Goal: Information Seeking & Learning: Learn about a topic

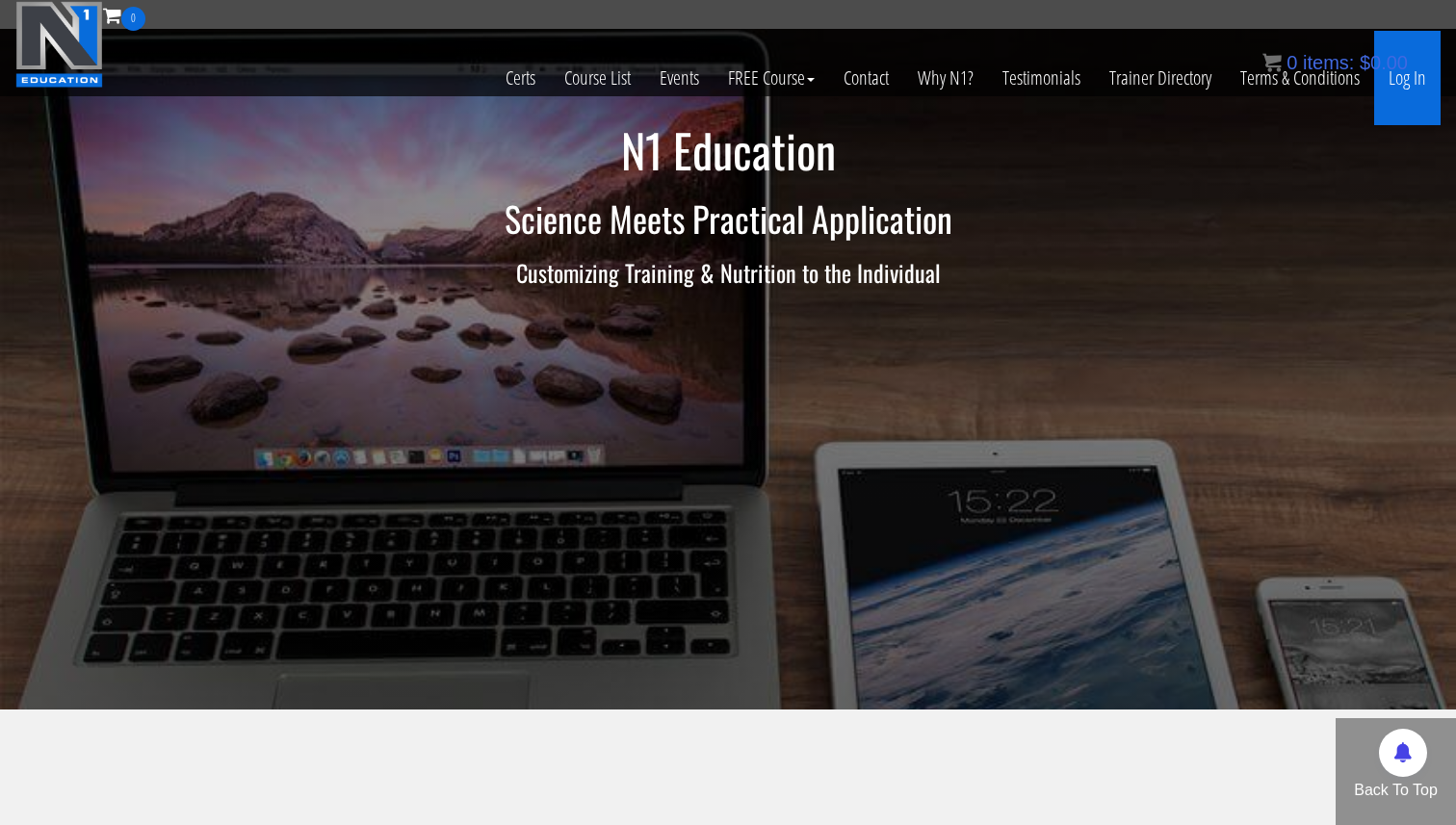
click at [1407, 94] on link "Log In" at bounding box center [1406, 77] width 66 height 94
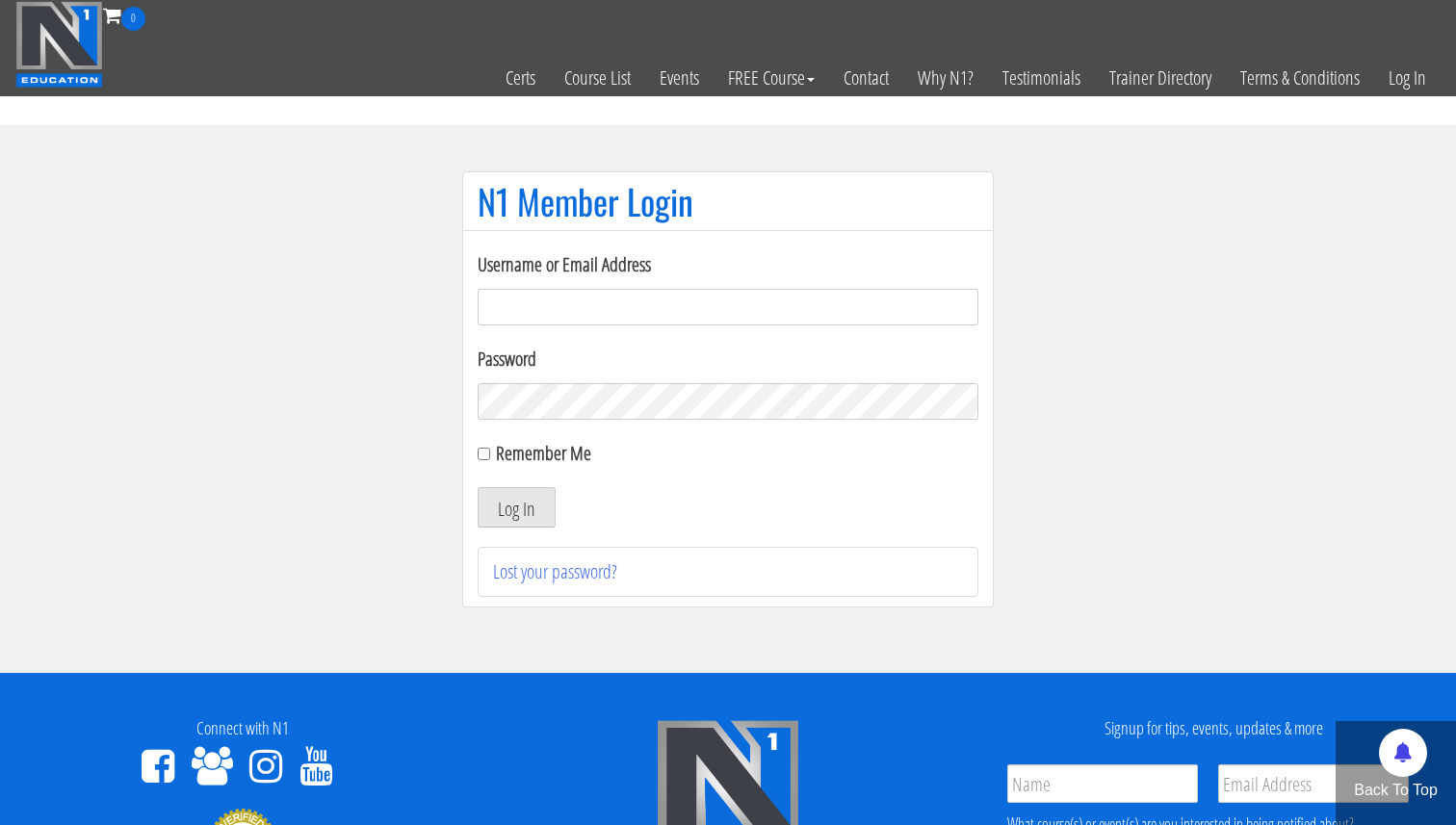
click at [719, 302] on input "Username or Email Address" at bounding box center [727, 307] width 500 height 37
type input "academy@physica.cl"
click at [528, 498] on button "Log In" at bounding box center [516, 507] width 78 height 41
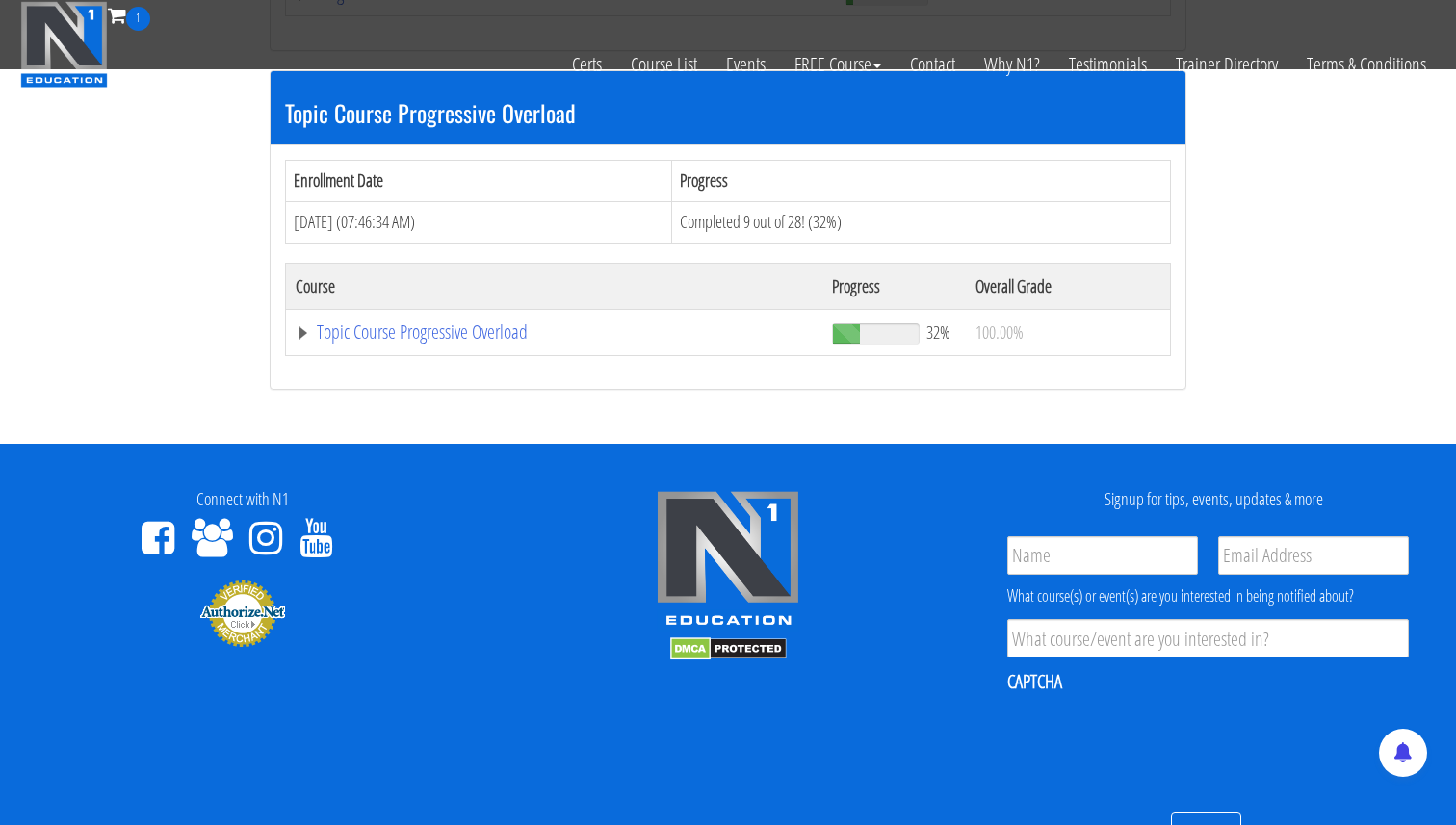
scroll to position [535, 0]
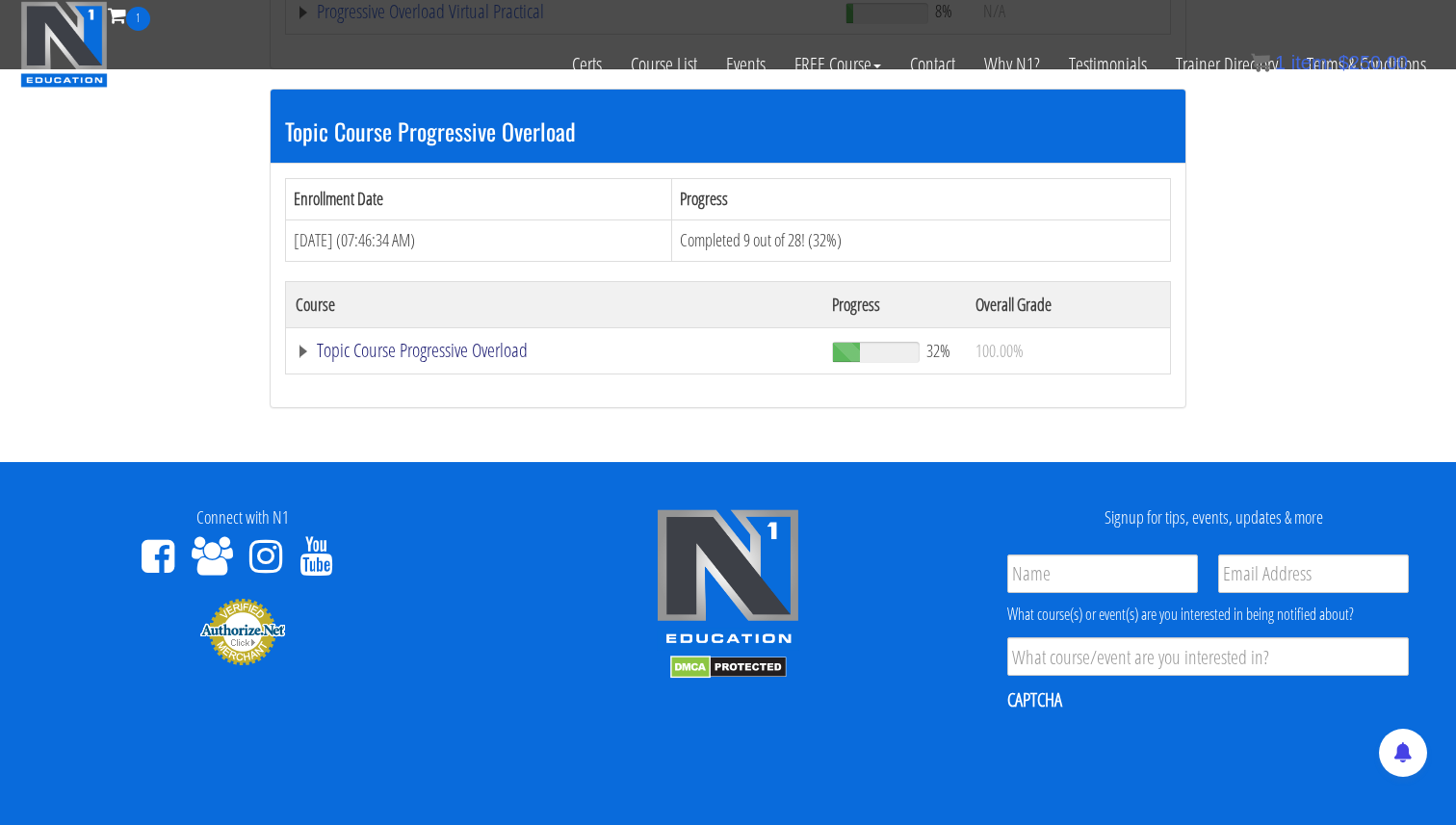
click at [307, 21] on link "Topic Course Progressive Overload" at bounding box center [561, 11] width 531 height 19
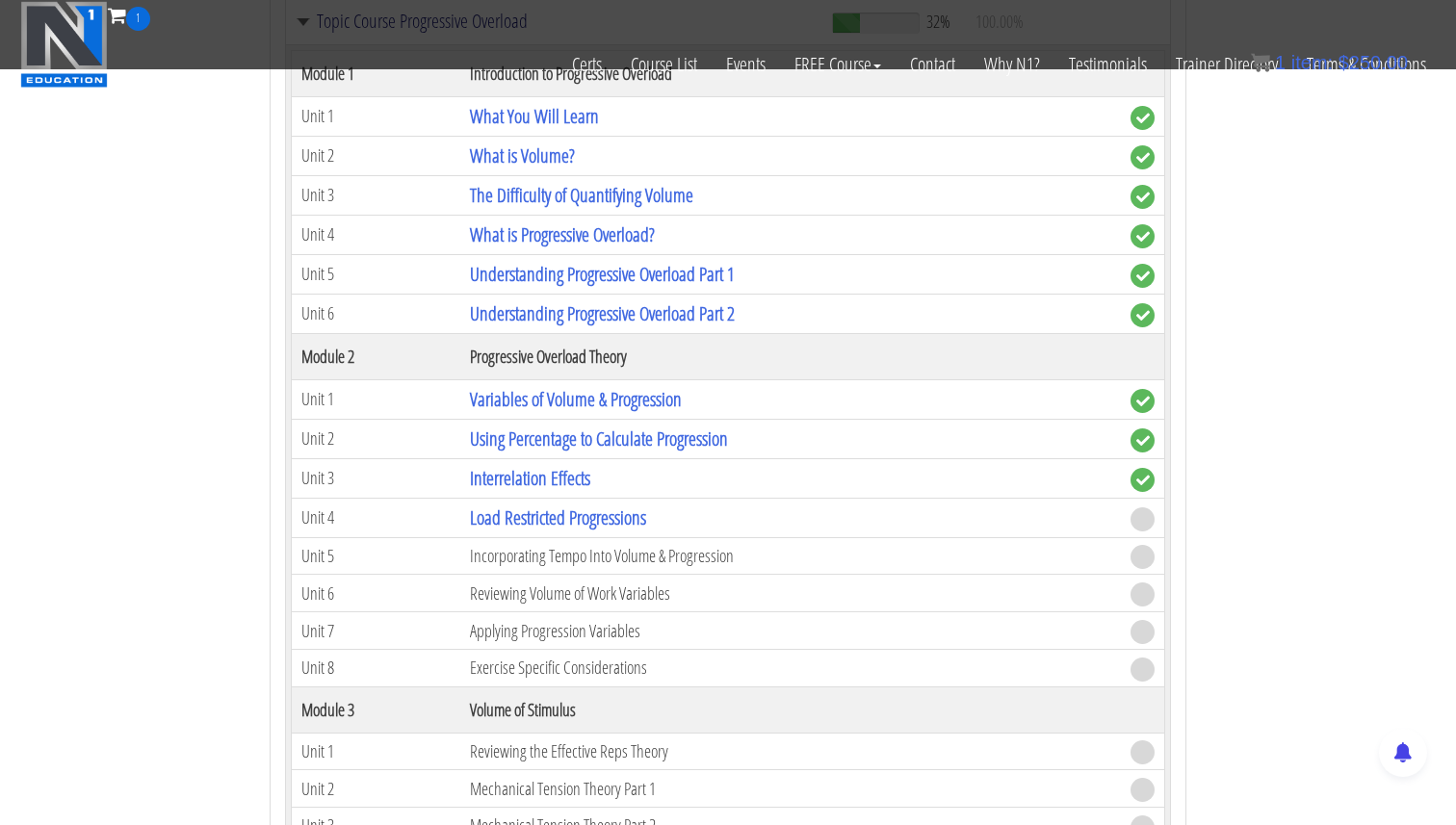
scroll to position [909, 0]
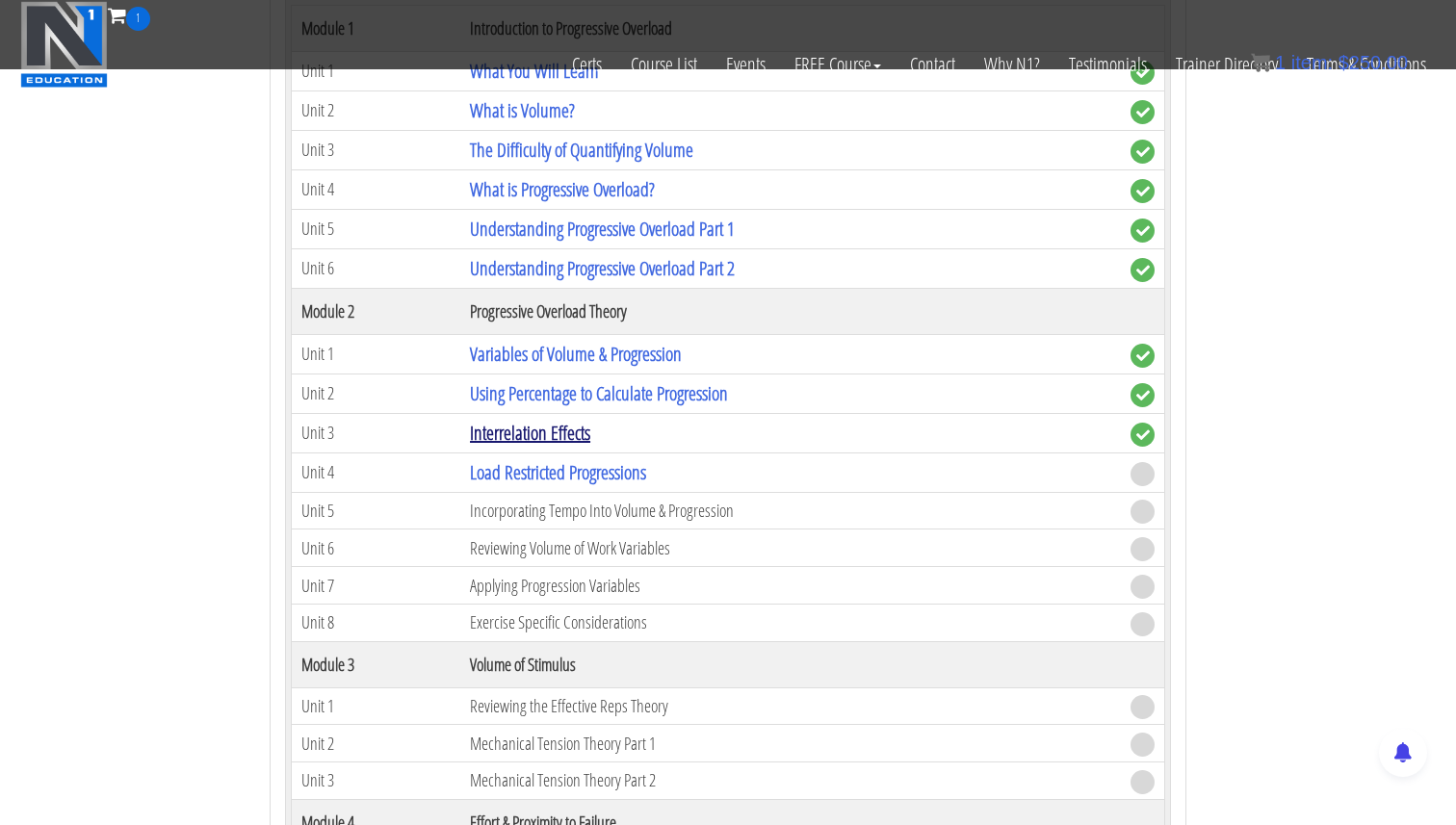
click at [538, 429] on link "Interrelation Effects" at bounding box center [529, 433] width 120 height 26
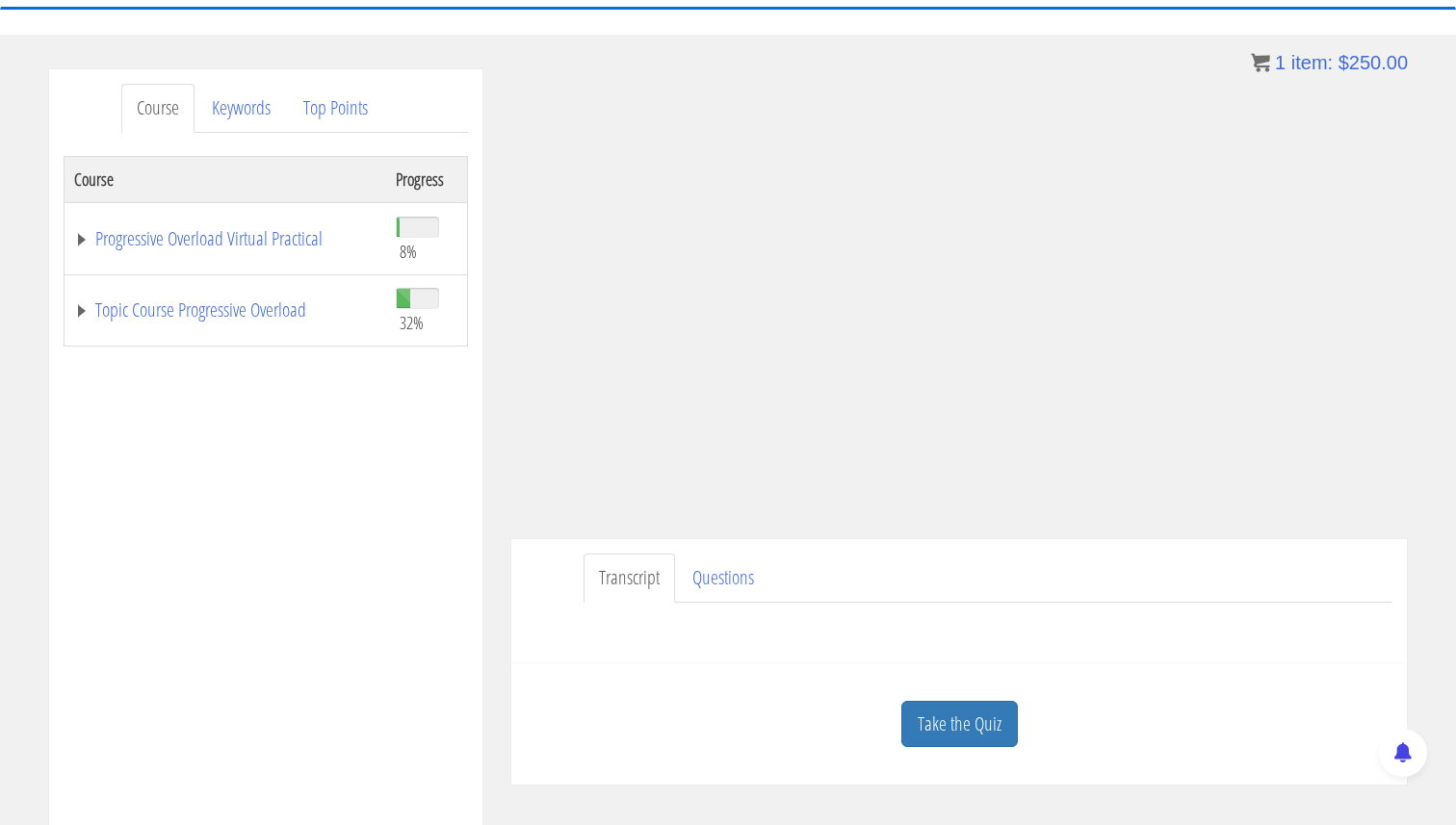
scroll to position [323, 0]
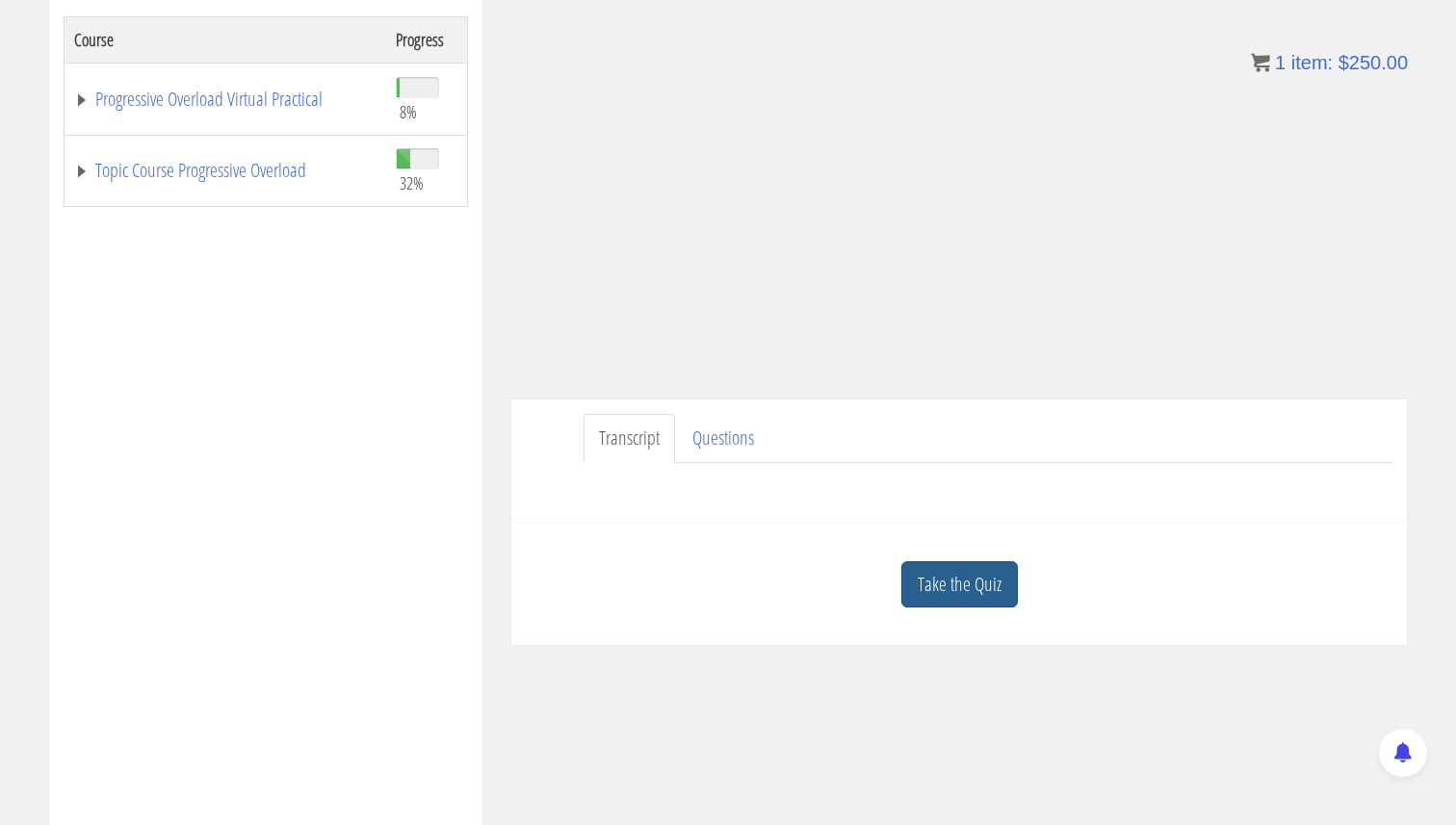
click at [982, 576] on link "Take the Quiz" at bounding box center [960, 585] width 117 height 48
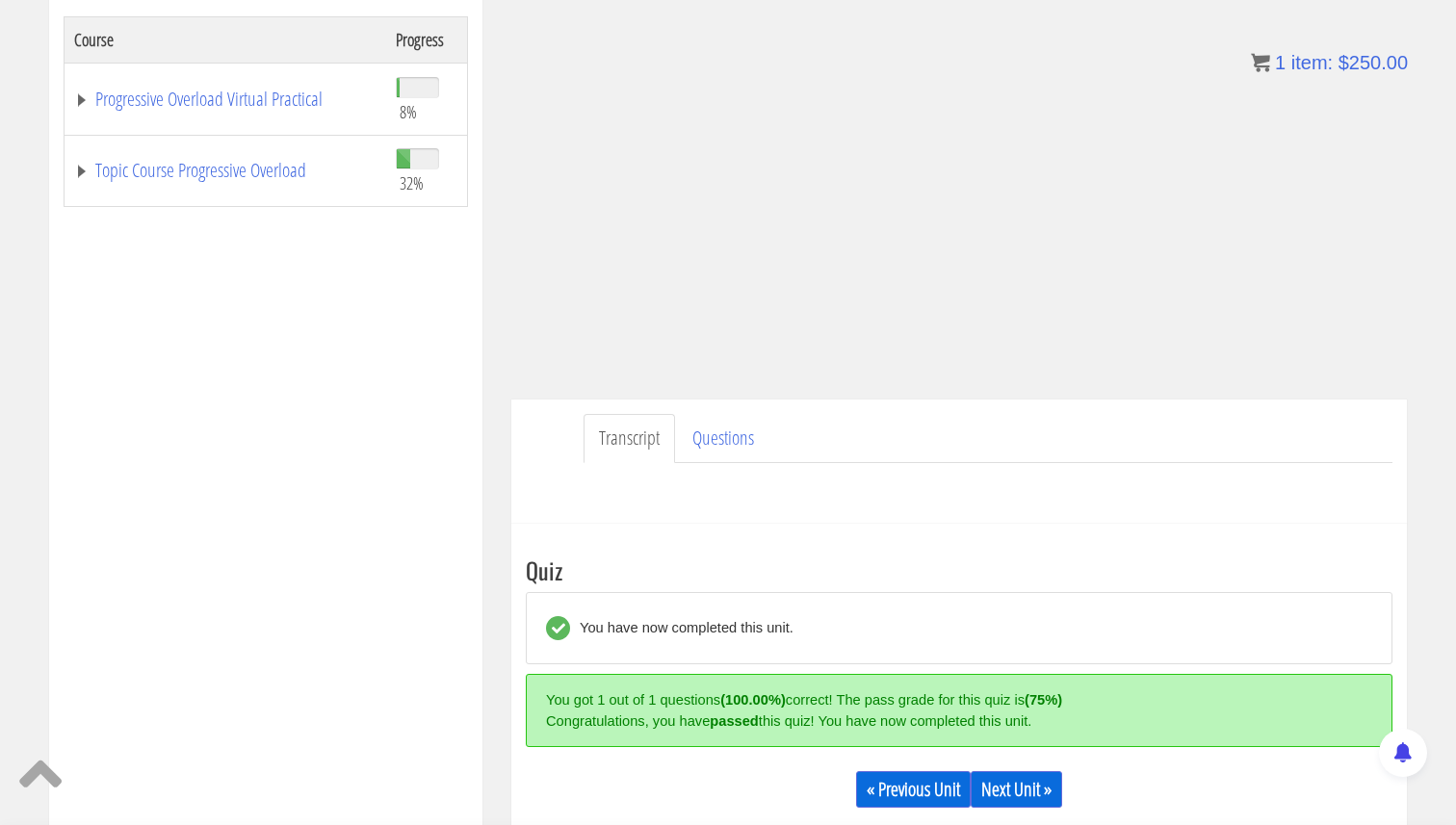
scroll to position [568, 0]
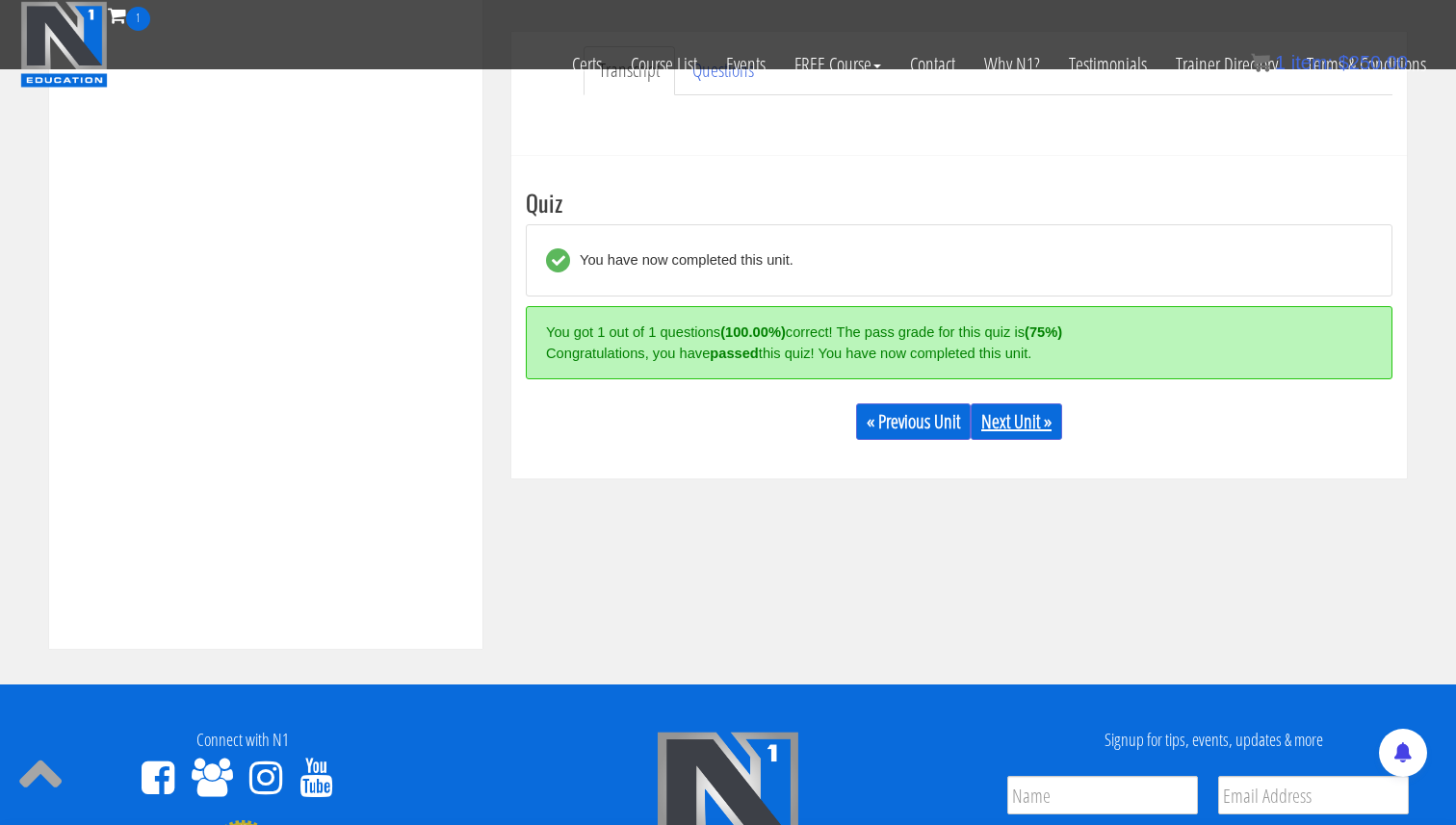
click at [1016, 416] on link "Next Unit »" at bounding box center [1016, 421] width 91 height 37
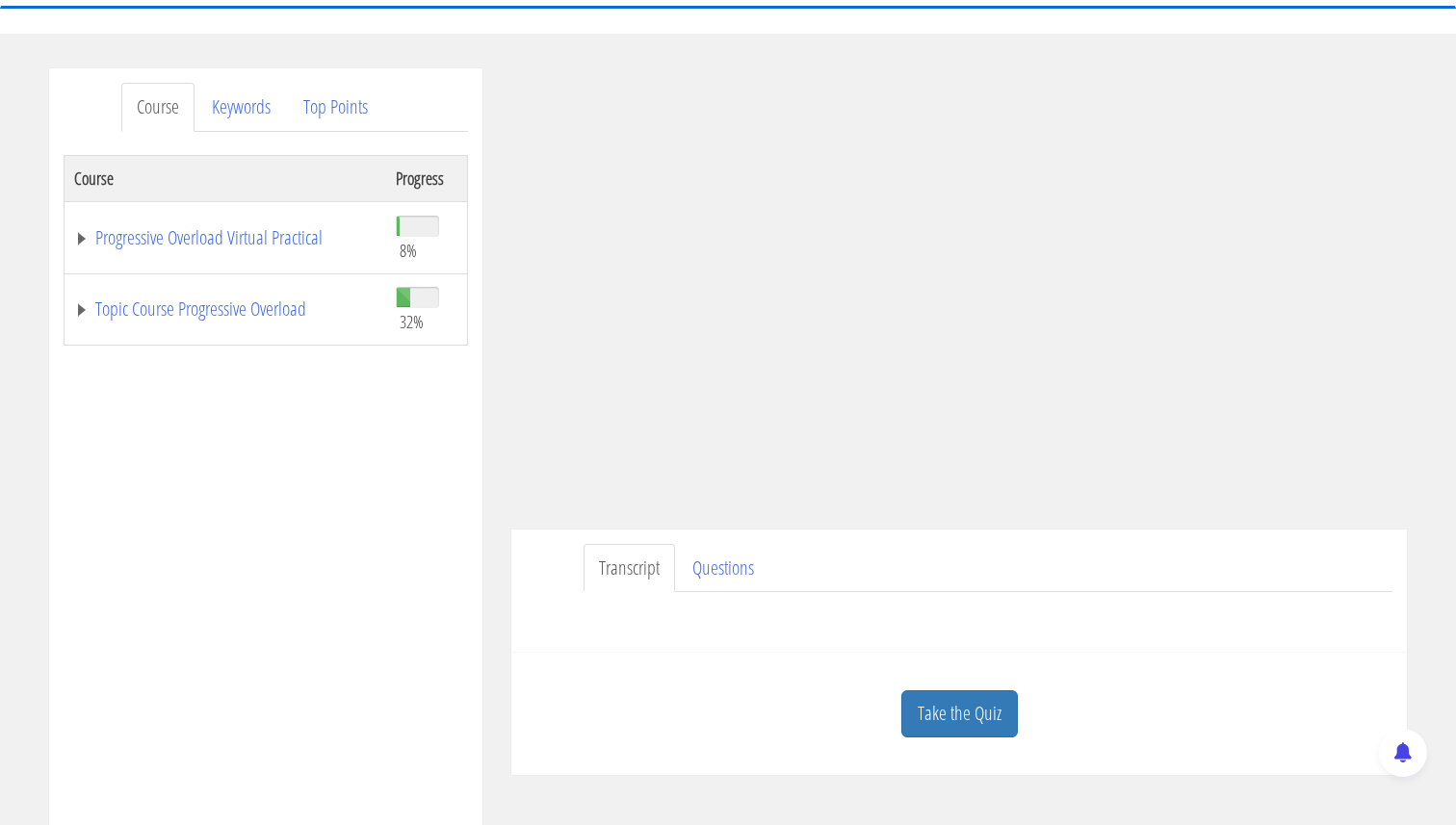
scroll to position [228, 0]
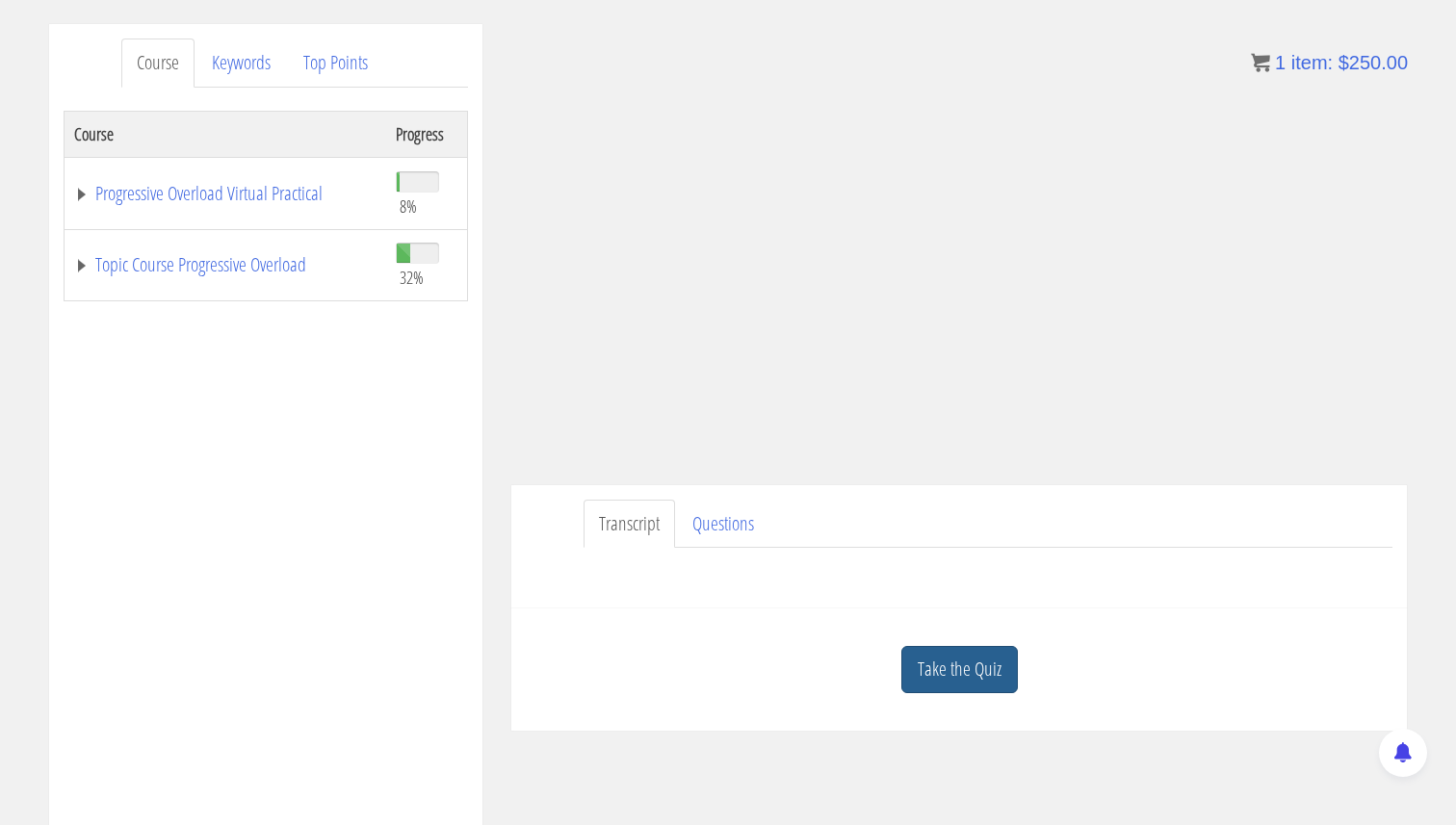
click at [926, 659] on link "Take the Quiz" at bounding box center [960, 670] width 117 height 48
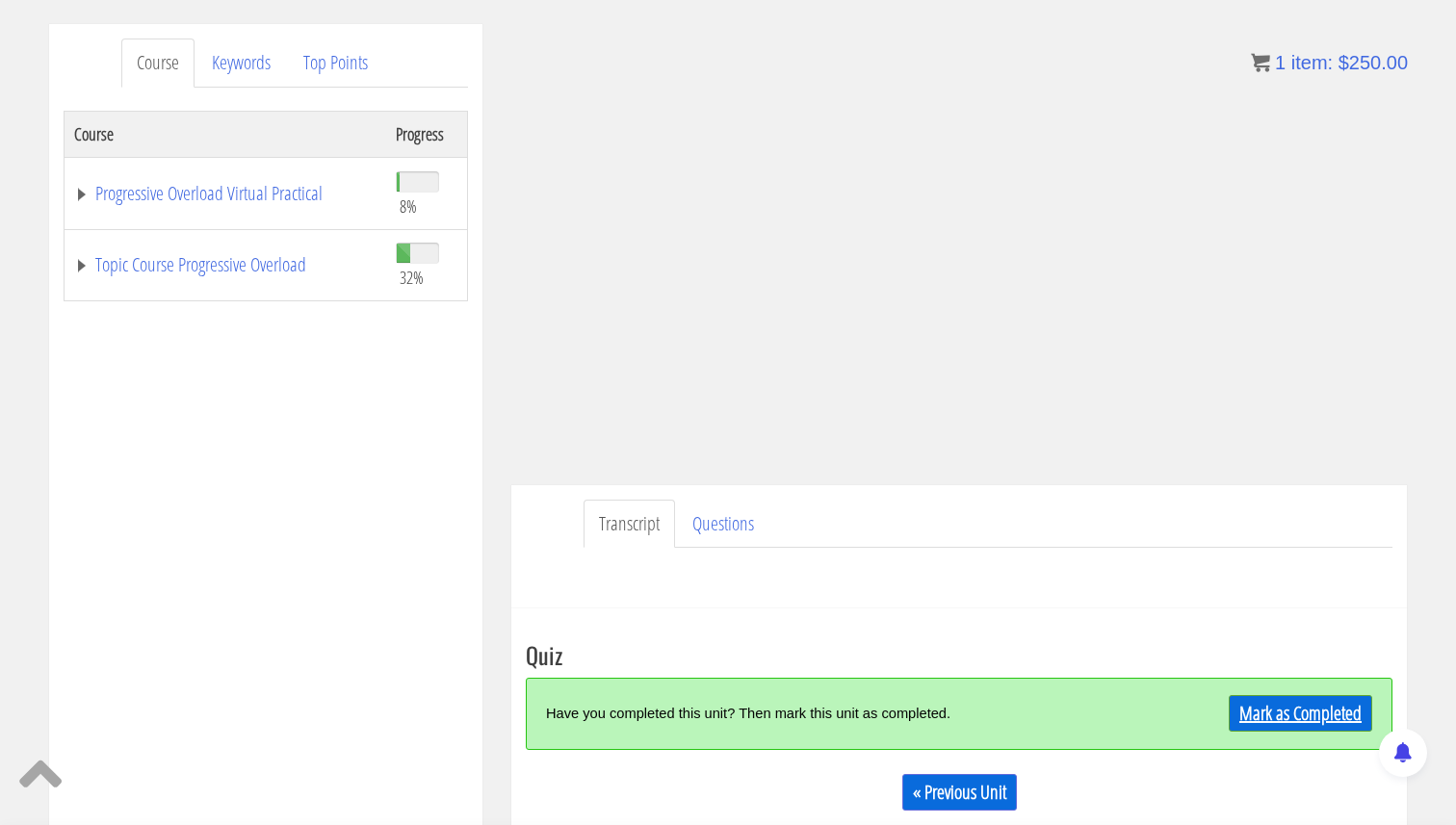
click at [1324, 710] on link "Mark as Completed" at bounding box center [1300, 713] width 144 height 37
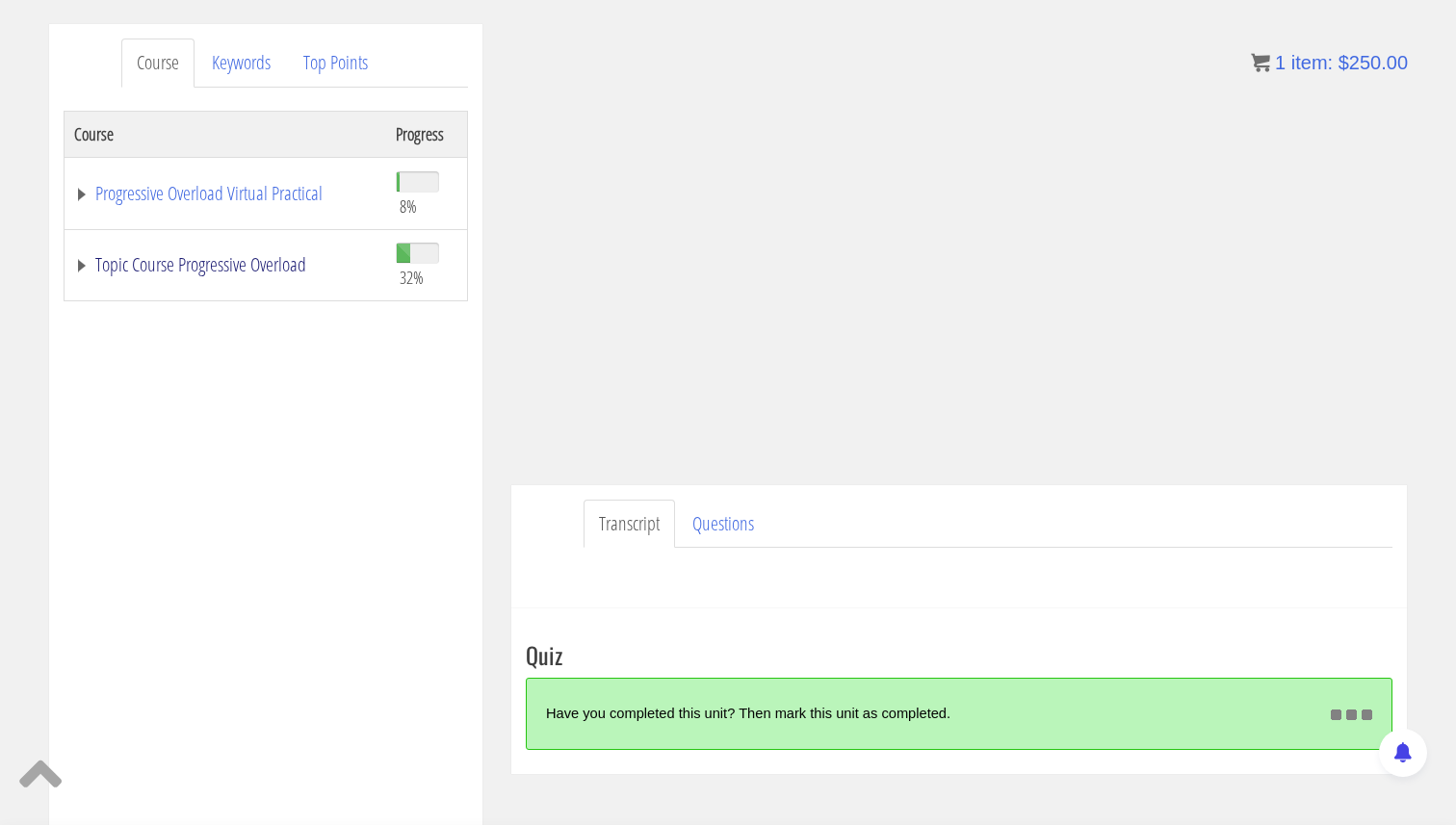
click at [87, 266] on link "Topic Course Progressive Overload" at bounding box center [225, 264] width 302 height 19
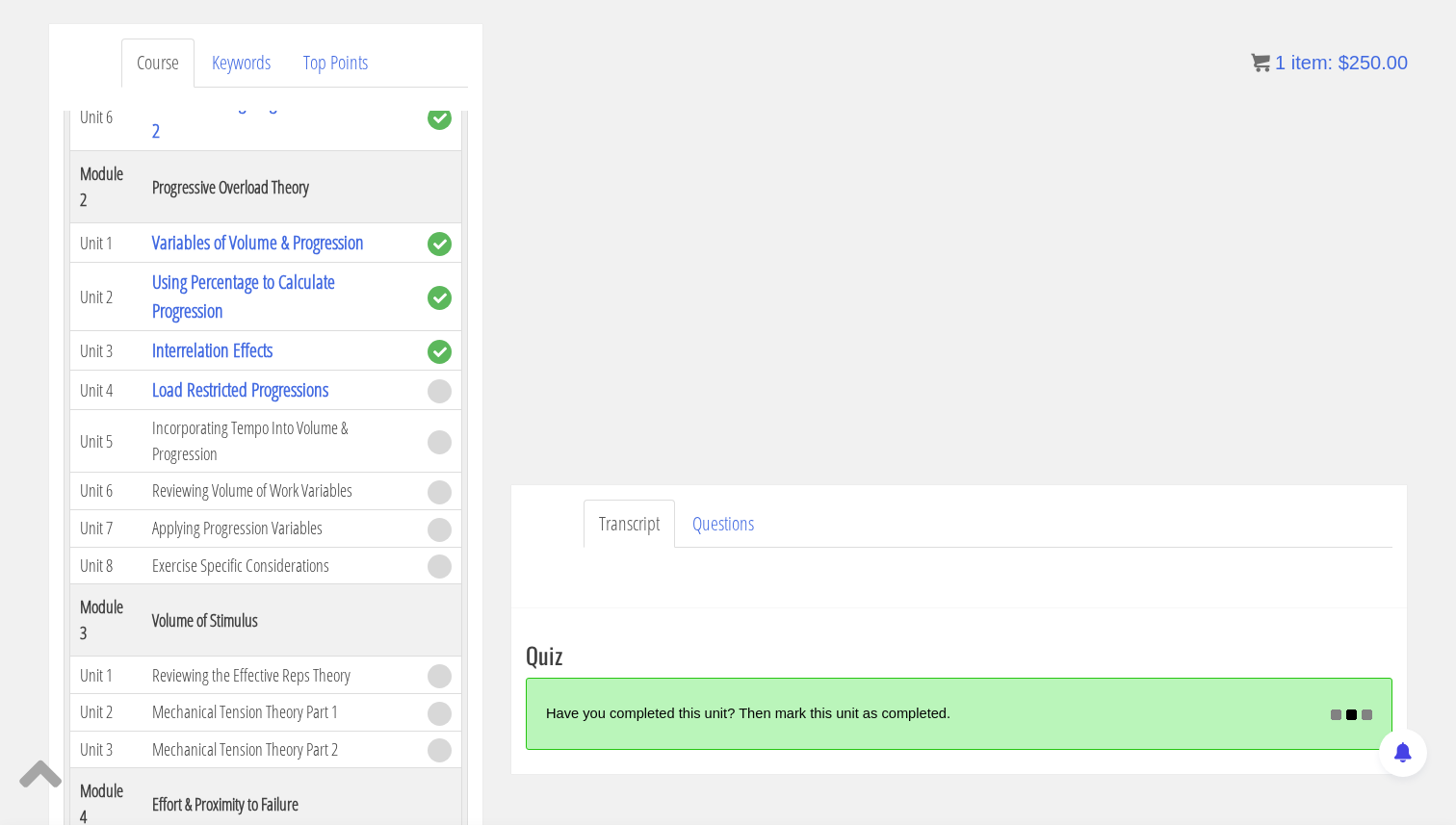
scroll to position [558, 0]
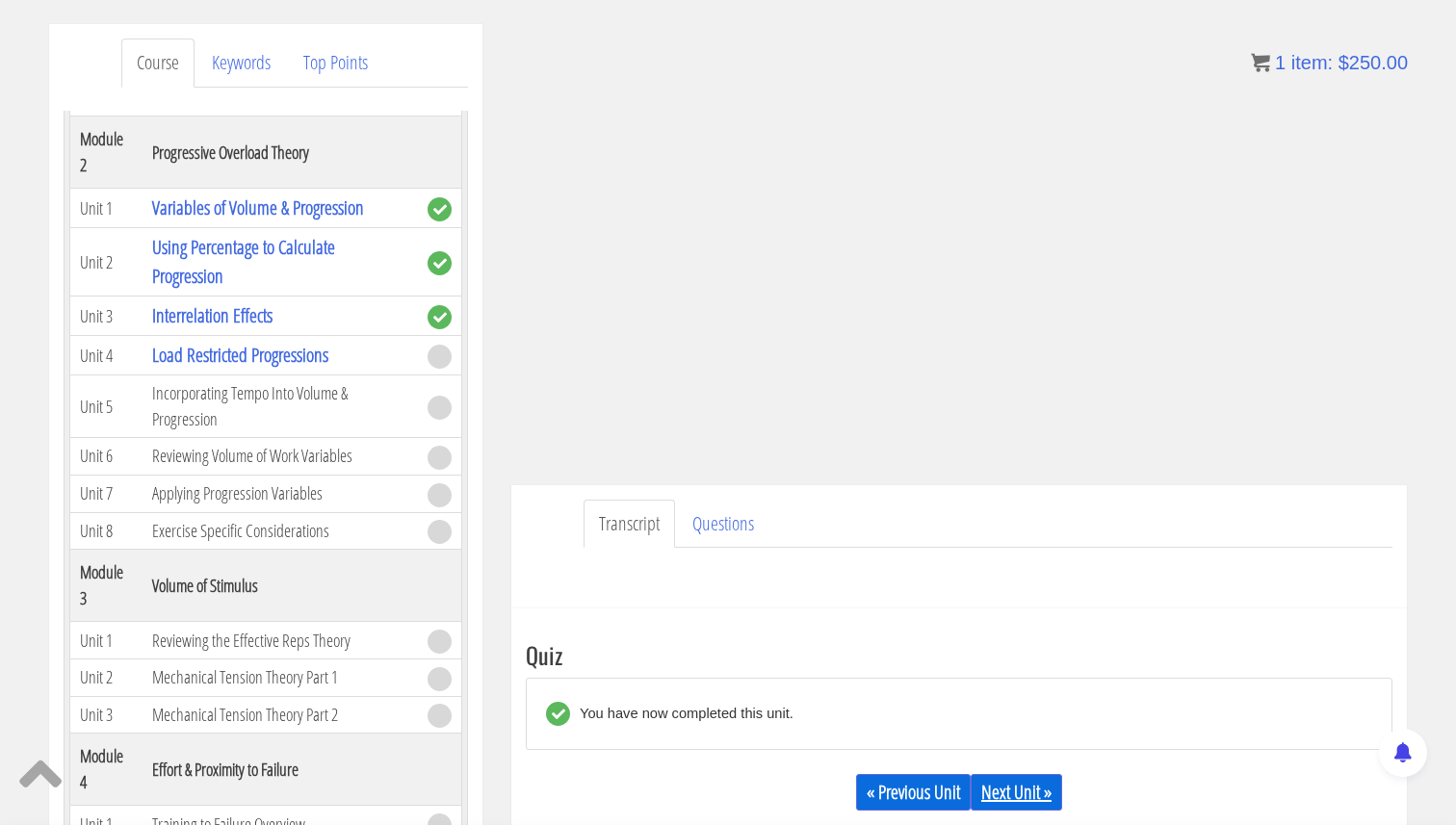
click at [1001, 780] on link "Next Unit »" at bounding box center [1016, 791] width 91 height 37
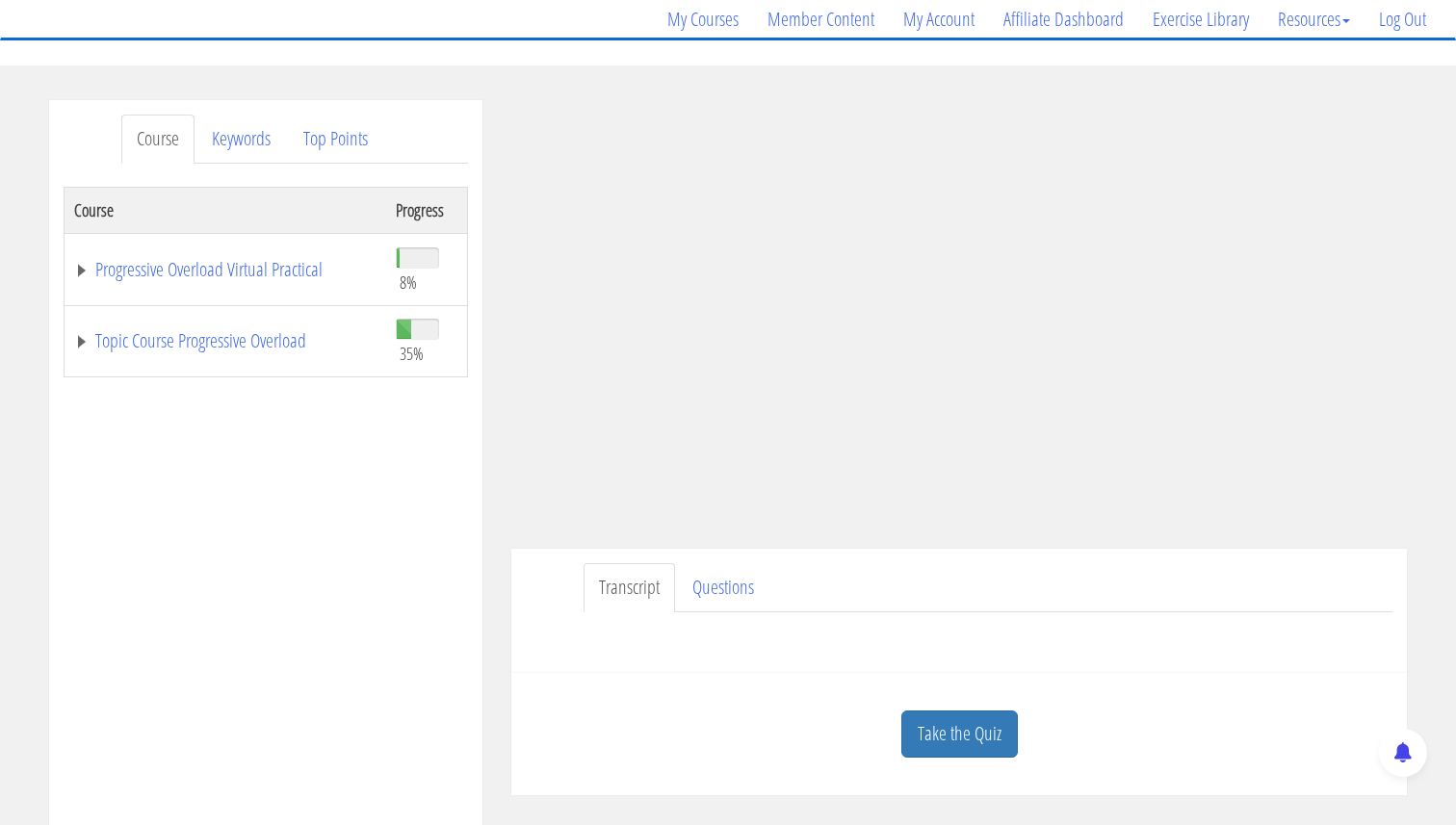
scroll to position [161, 0]
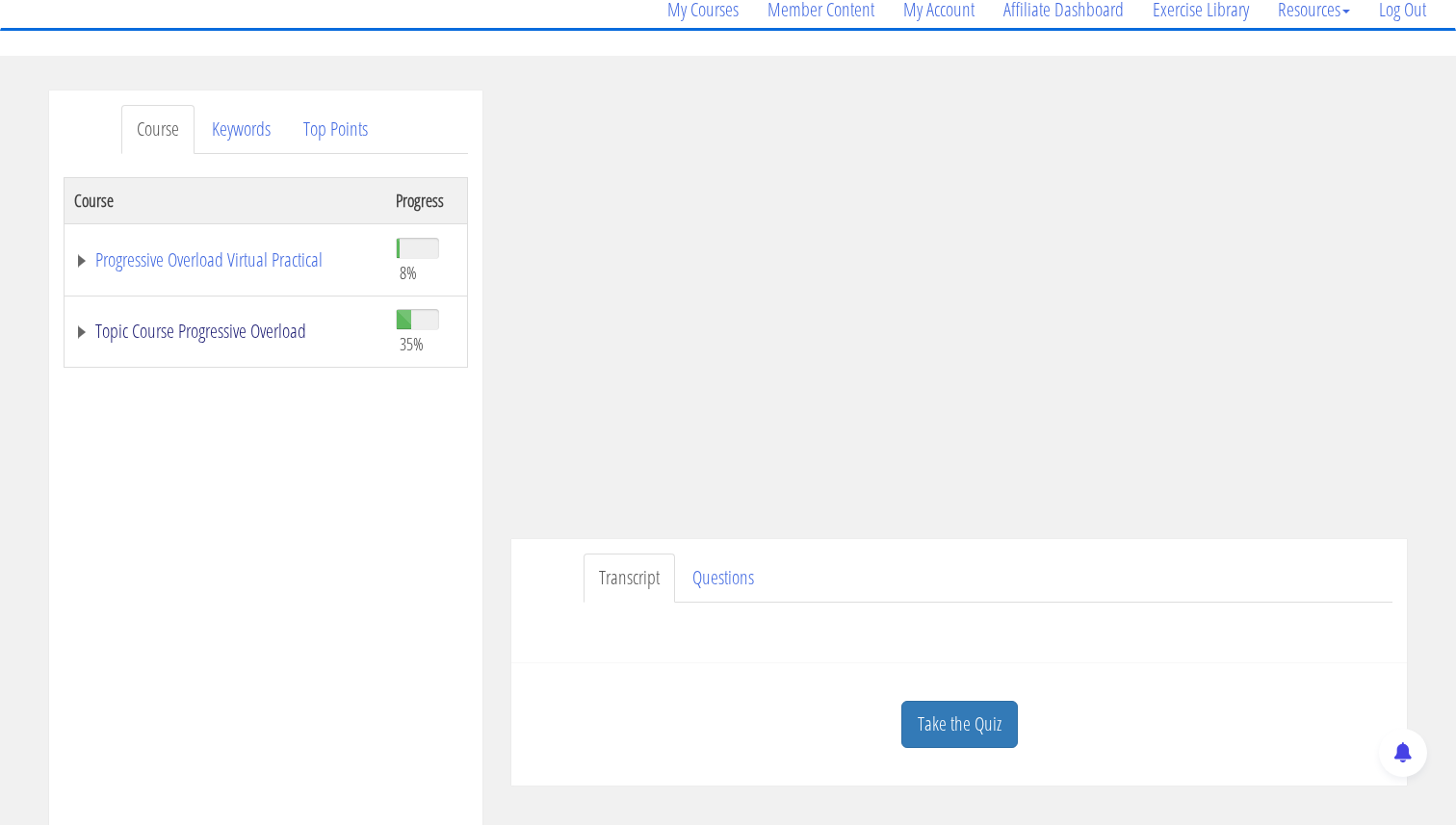
click at [84, 334] on link "Topic Course Progressive Overload" at bounding box center [225, 331] width 302 height 19
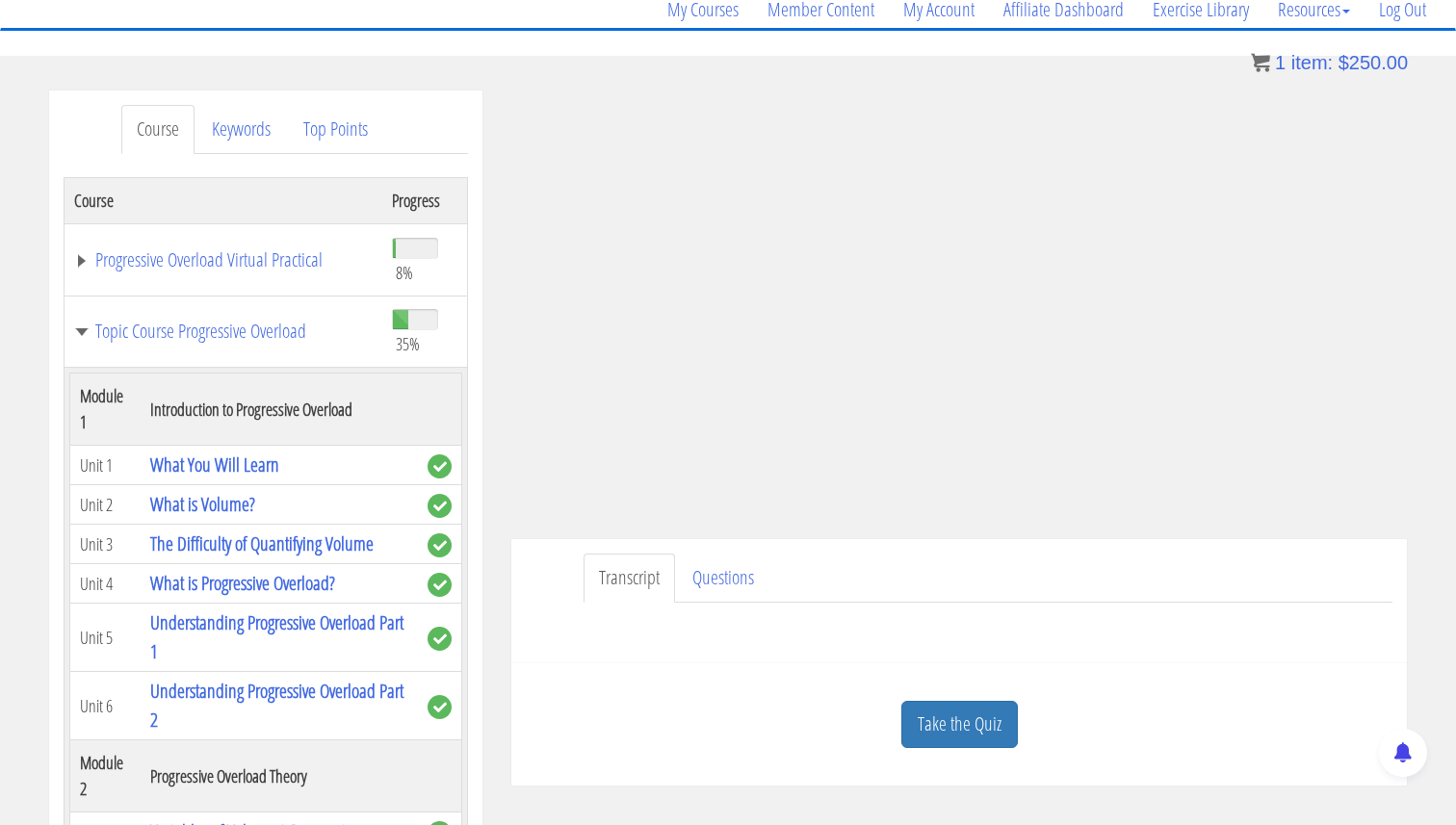
scroll to position [407, 0]
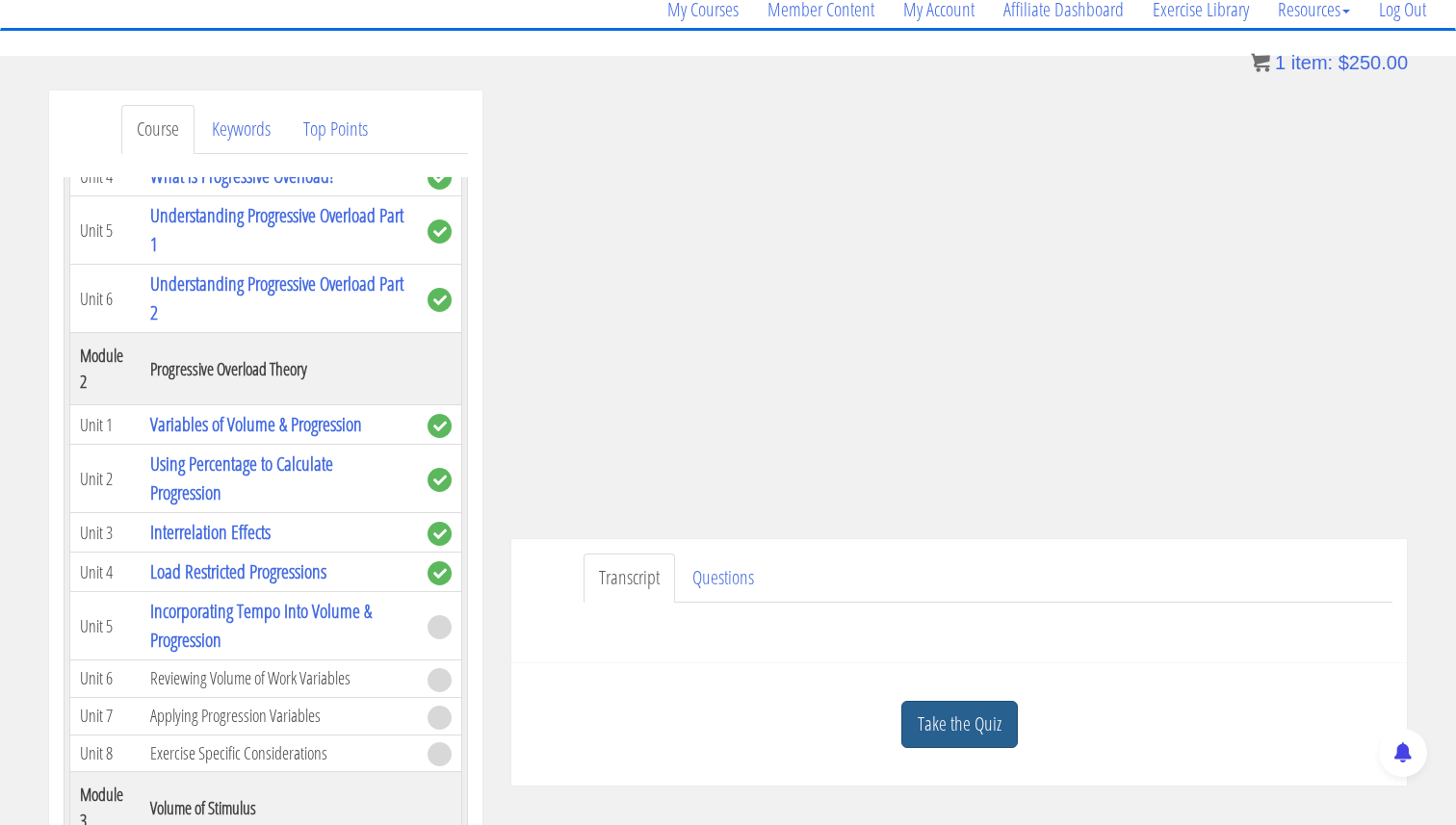
click at [1002, 745] on link "Take the Quiz" at bounding box center [960, 725] width 117 height 48
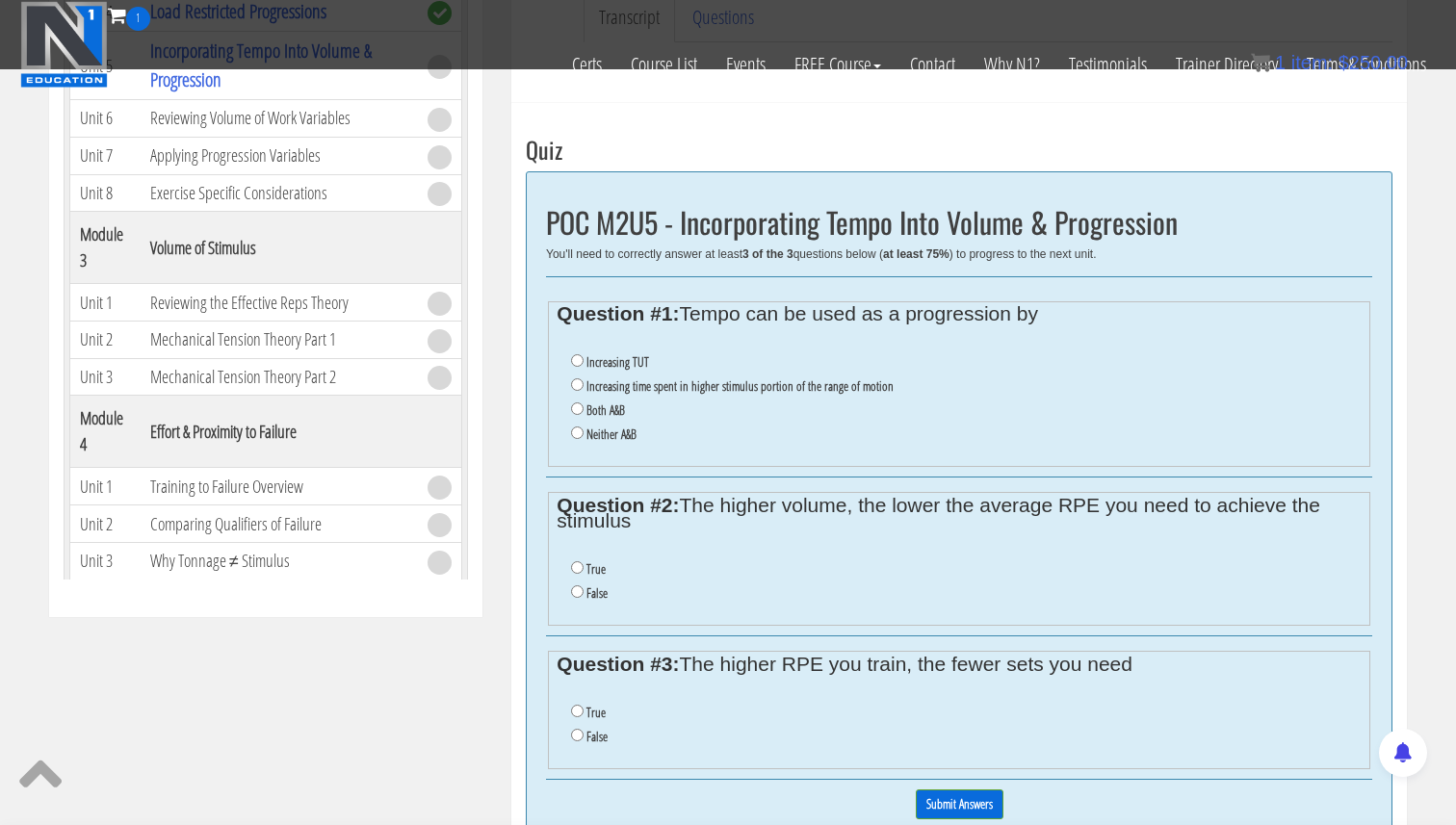
scroll to position [599, 0]
click at [579, 412] on input "Both A&B" at bounding box center [576, 410] width 13 height 13
radio input "true"
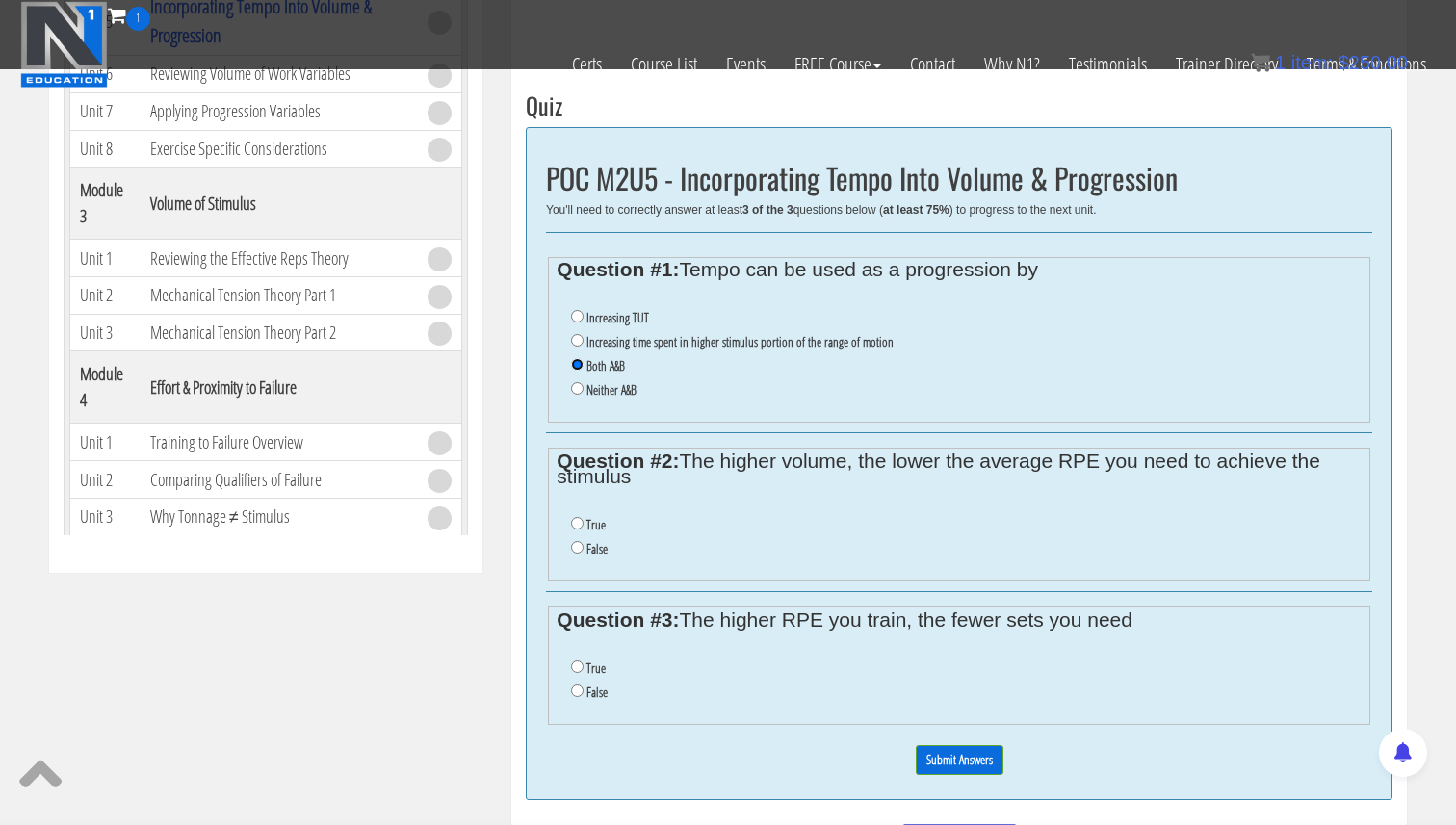
scroll to position [695, 0]
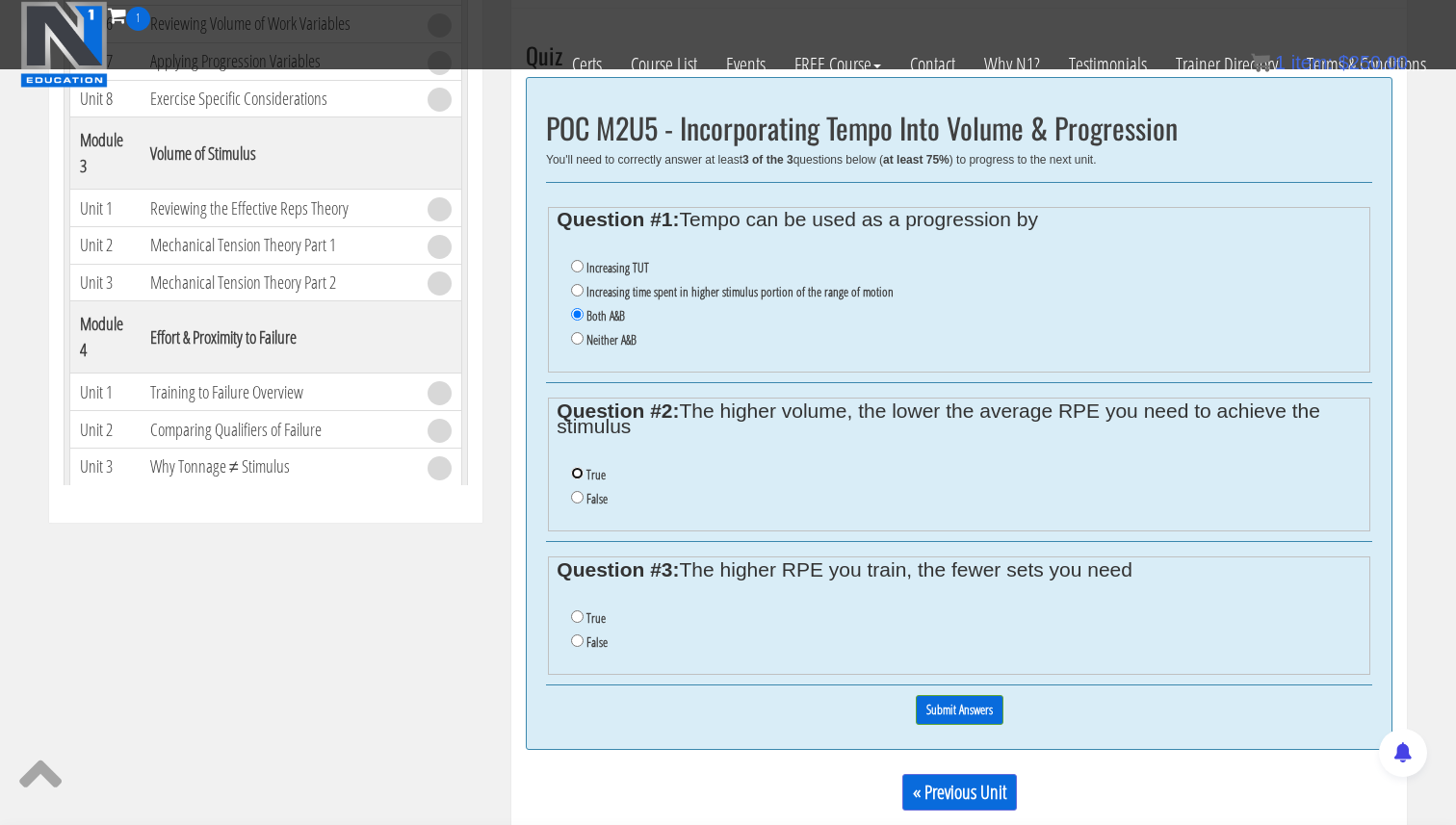
click at [579, 474] on input "True" at bounding box center [576, 472] width 13 height 13
radio input "true"
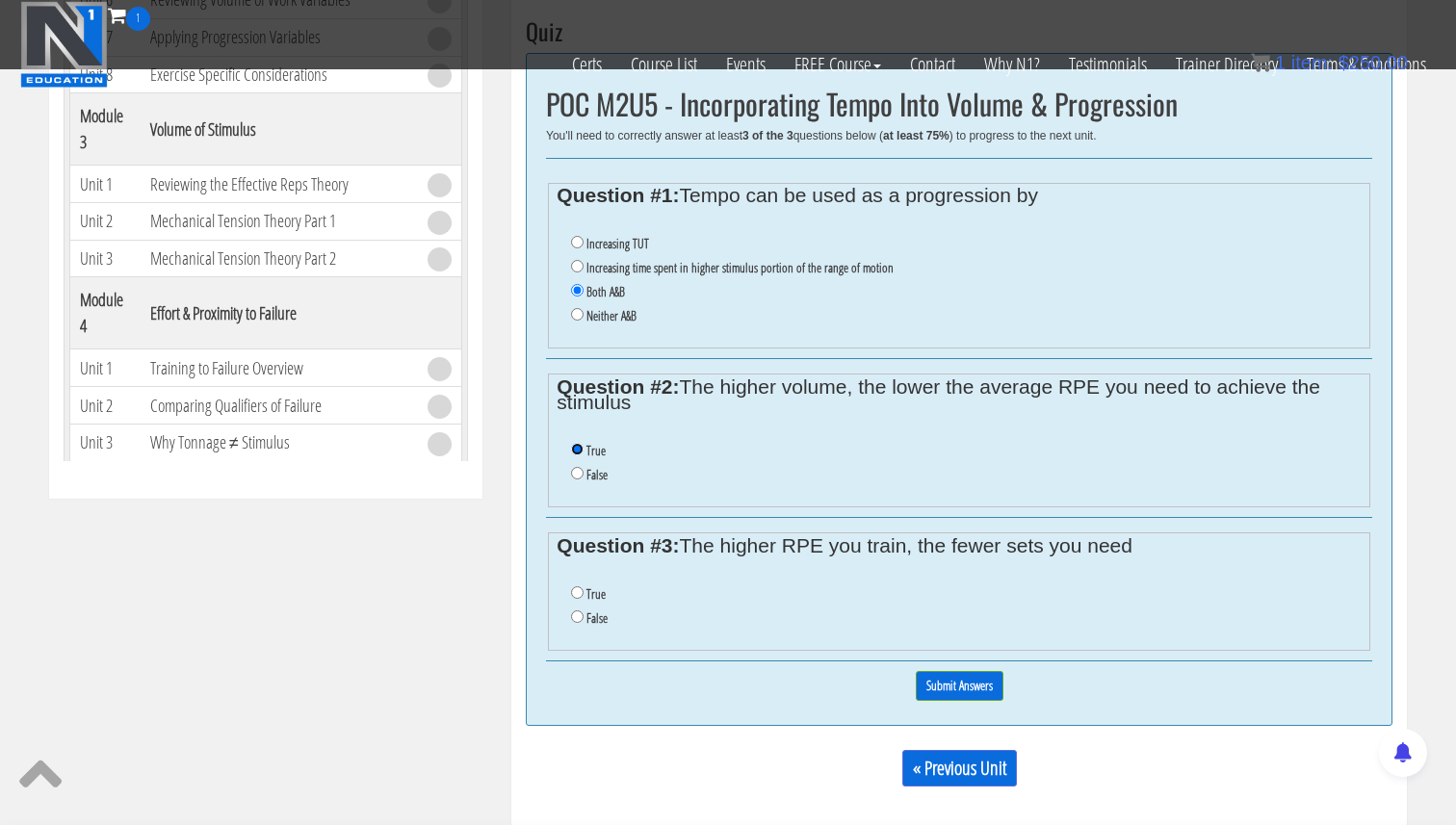
scroll to position [733, 0]
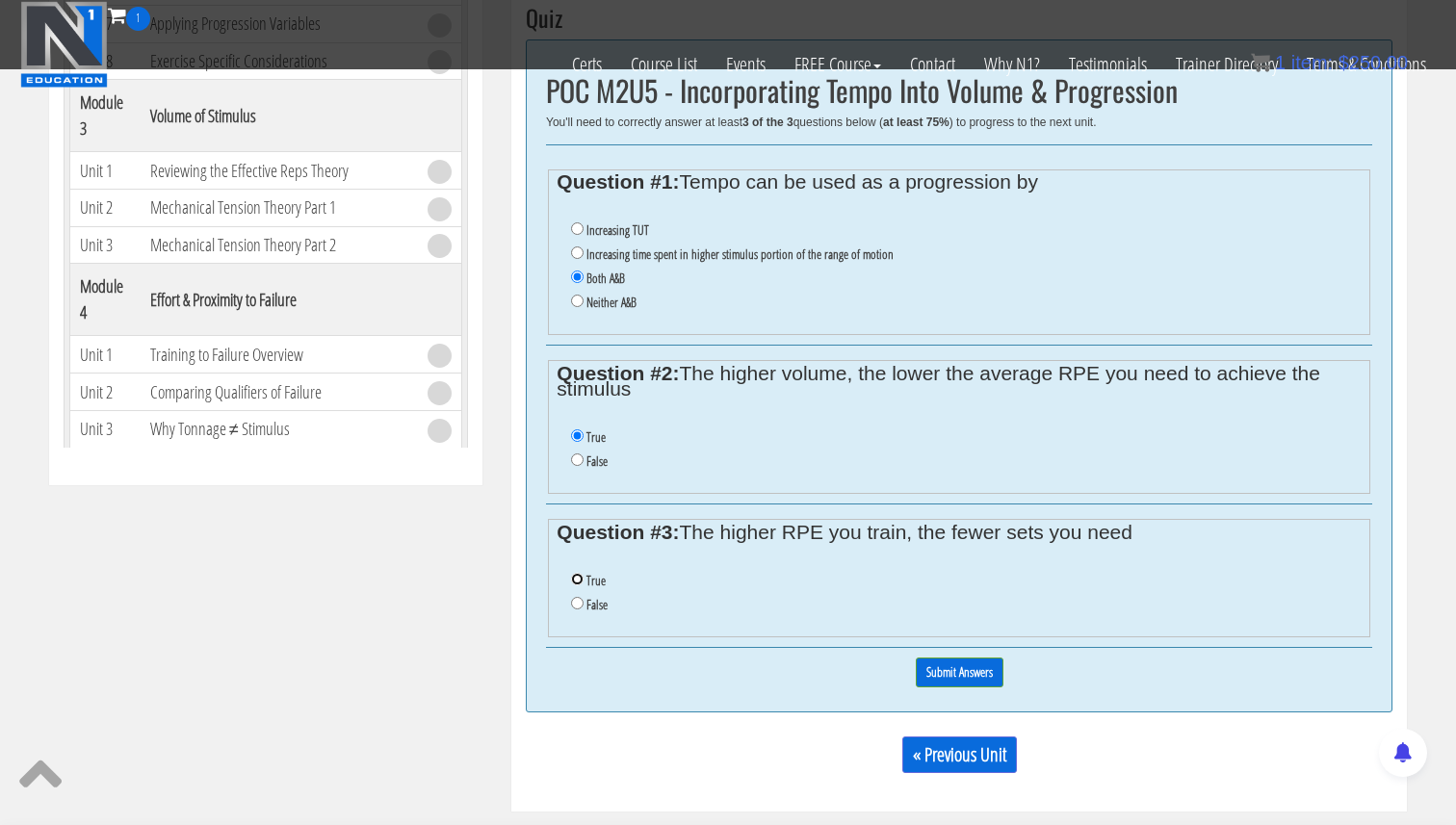
click at [578, 583] on input "True" at bounding box center [576, 578] width 13 height 13
radio input "true"
click at [971, 676] on input "Submit Answers" at bounding box center [959, 672] width 87 height 30
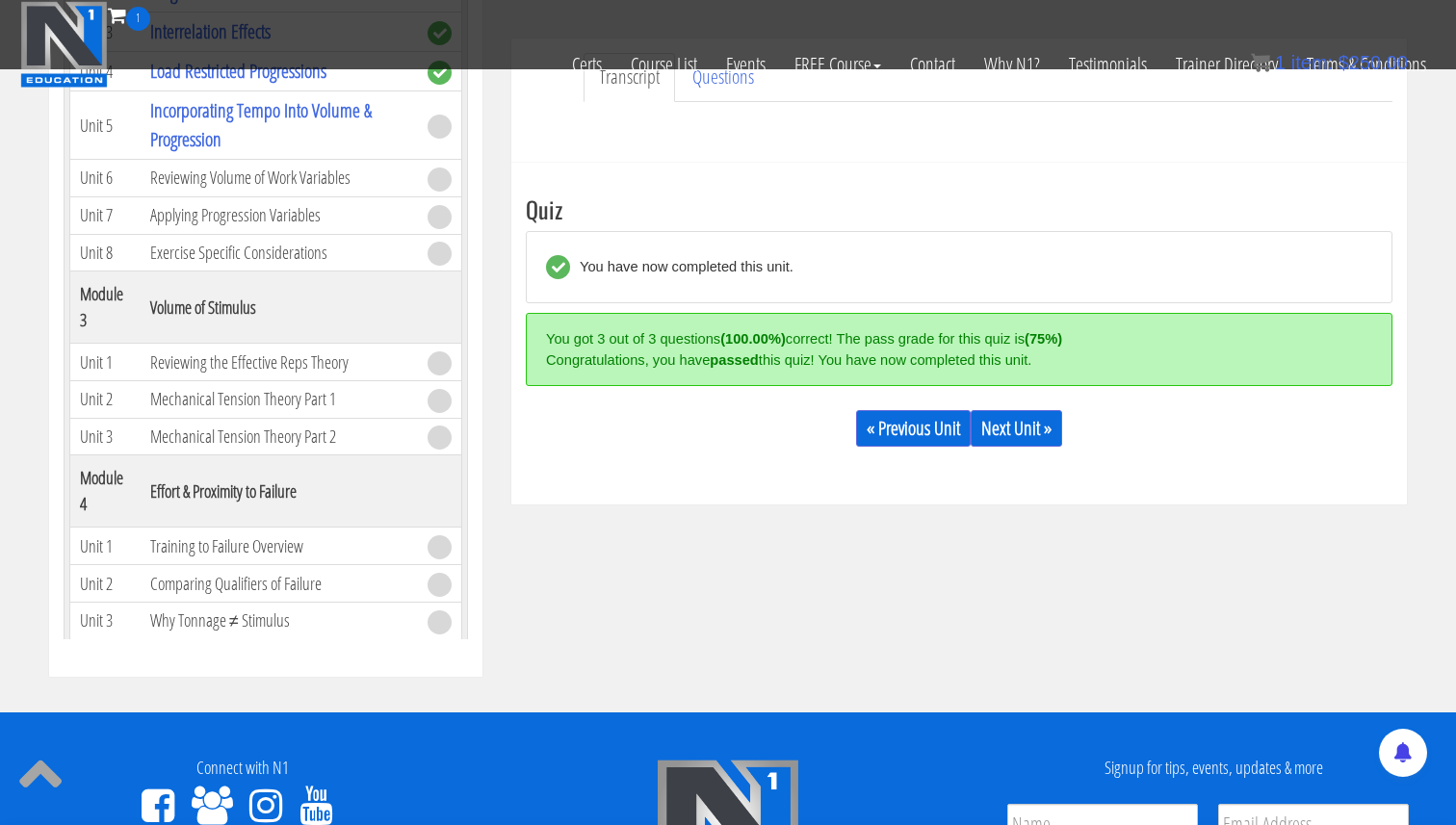
scroll to position [594, 0]
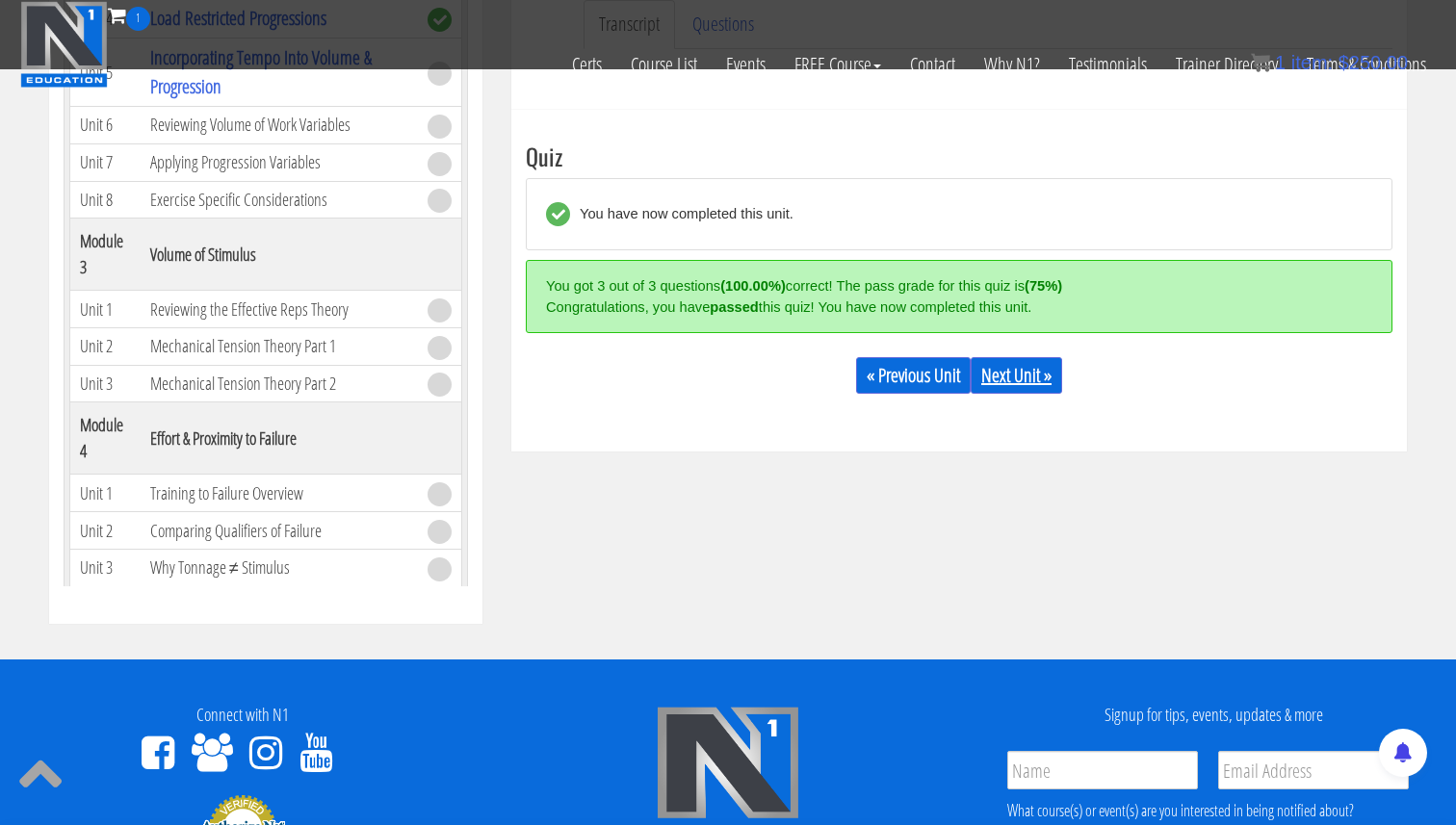
click at [1008, 370] on link "Next Unit »" at bounding box center [1016, 375] width 91 height 37
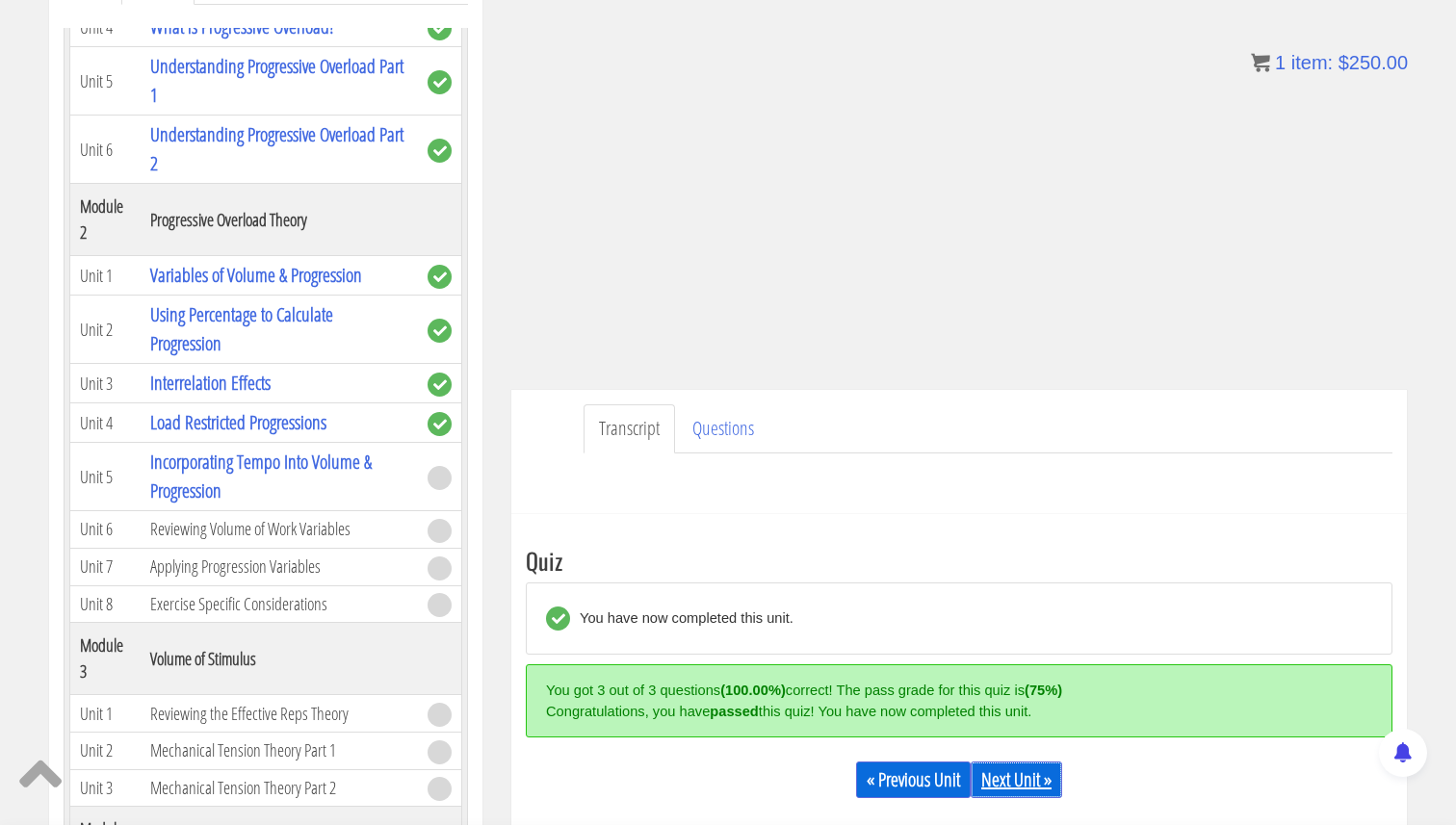
scroll to position [326, 0]
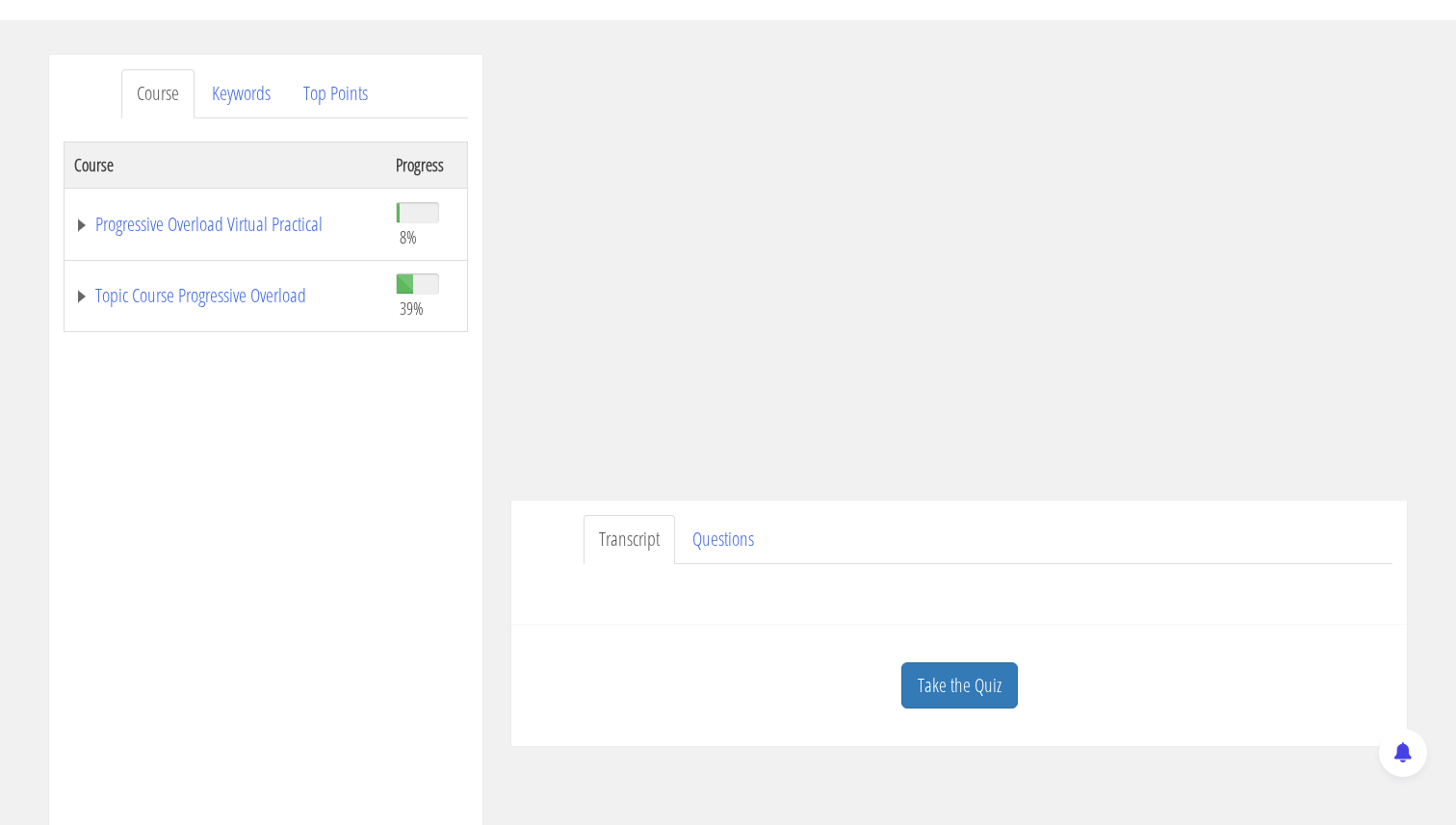
scroll to position [173, 0]
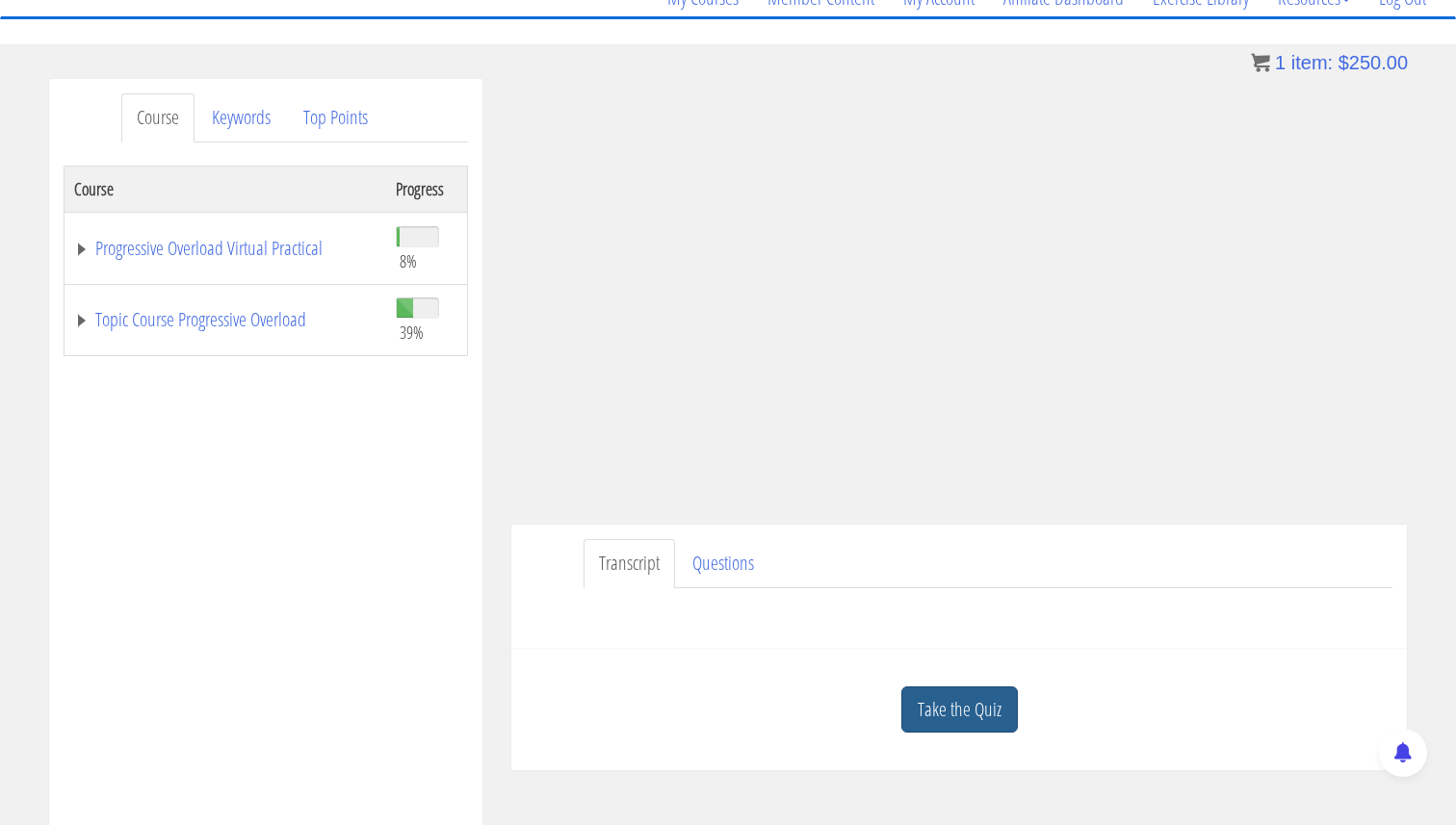
click at [950, 708] on link "Take the Quiz" at bounding box center [960, 710] width 117 height 48
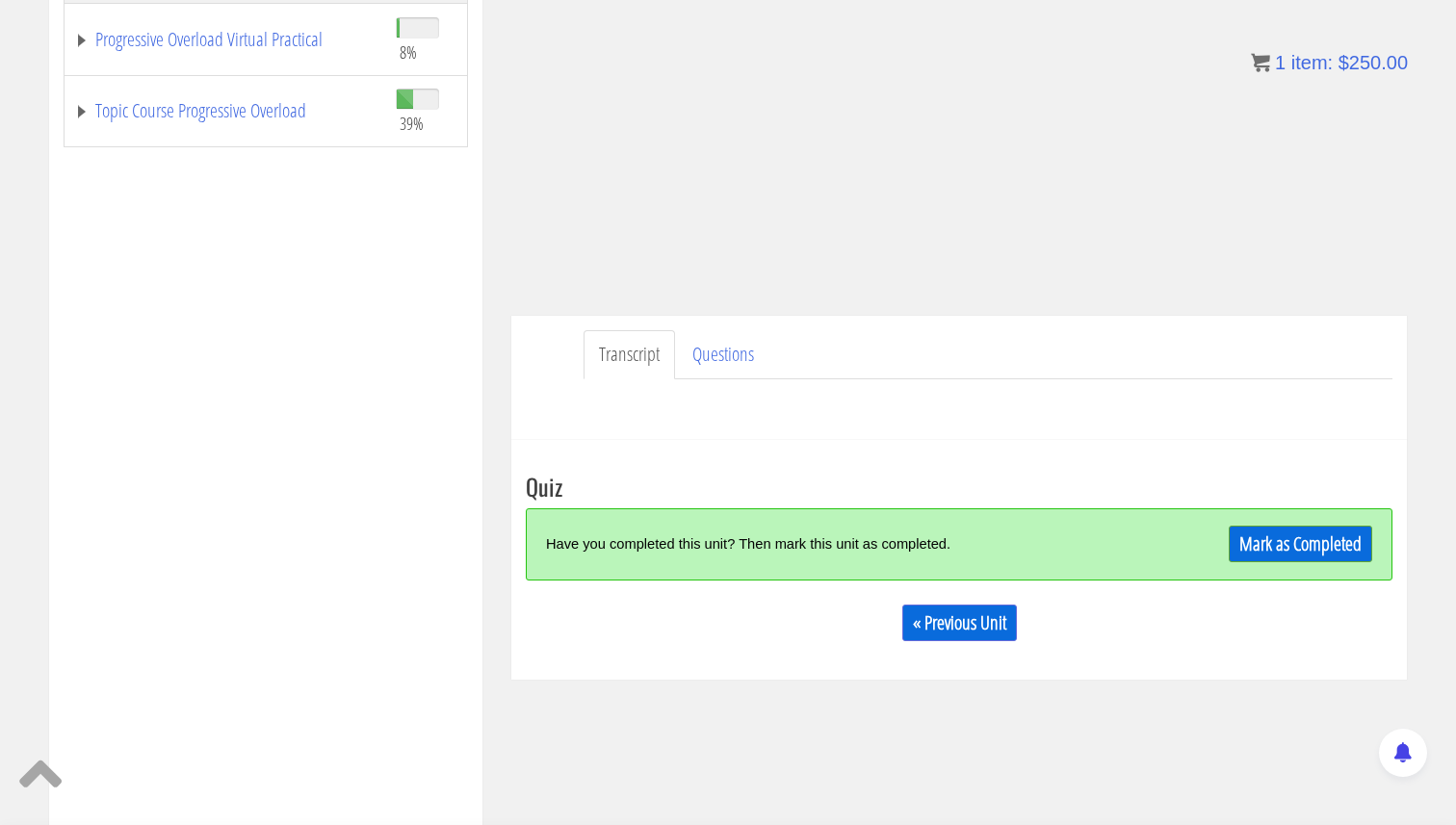
scroll to position [537, 0]
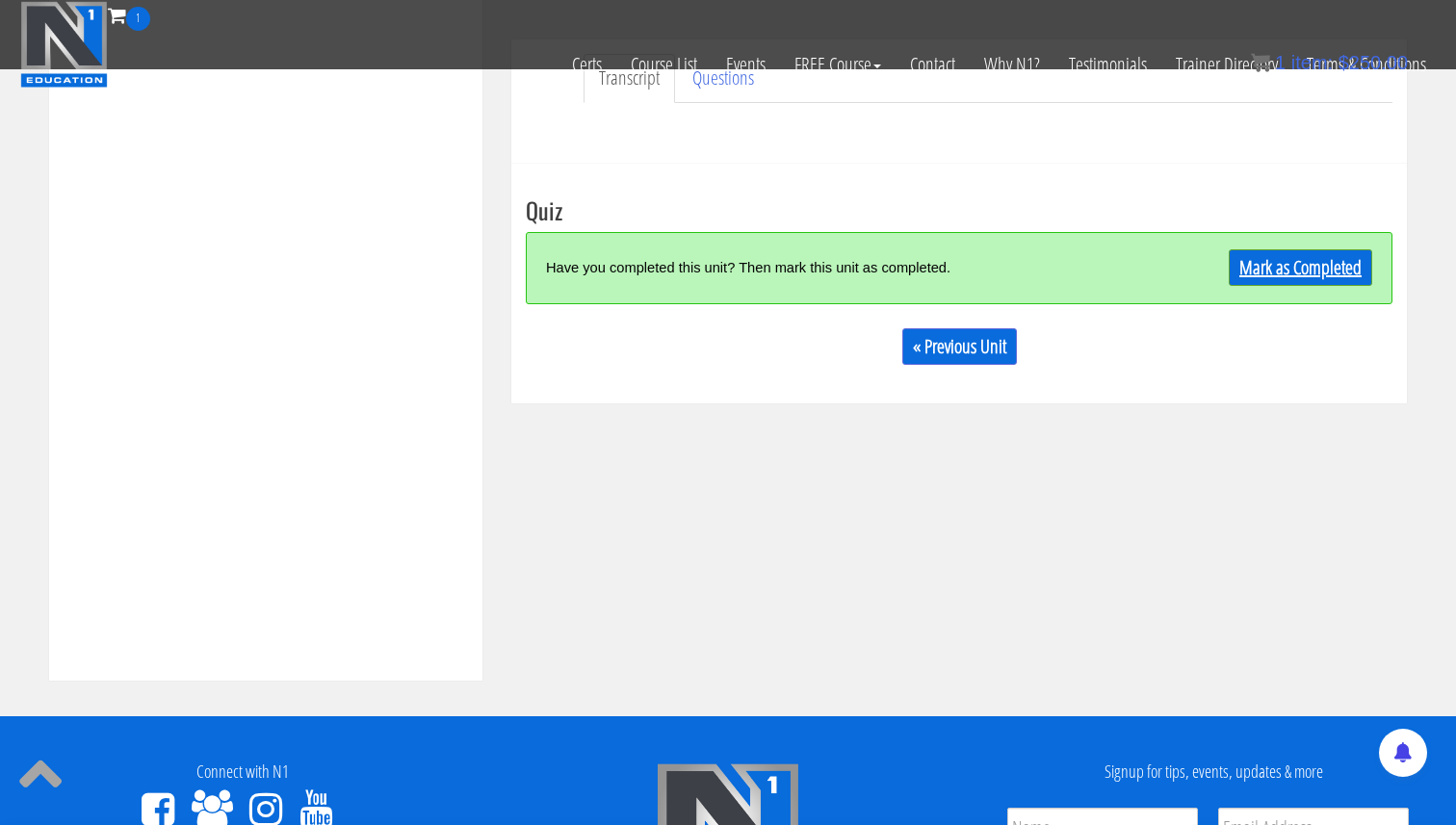
click at [1258, 268] on link "Mark as Completed" at bounding box center [1300, 267] width 144 height 37
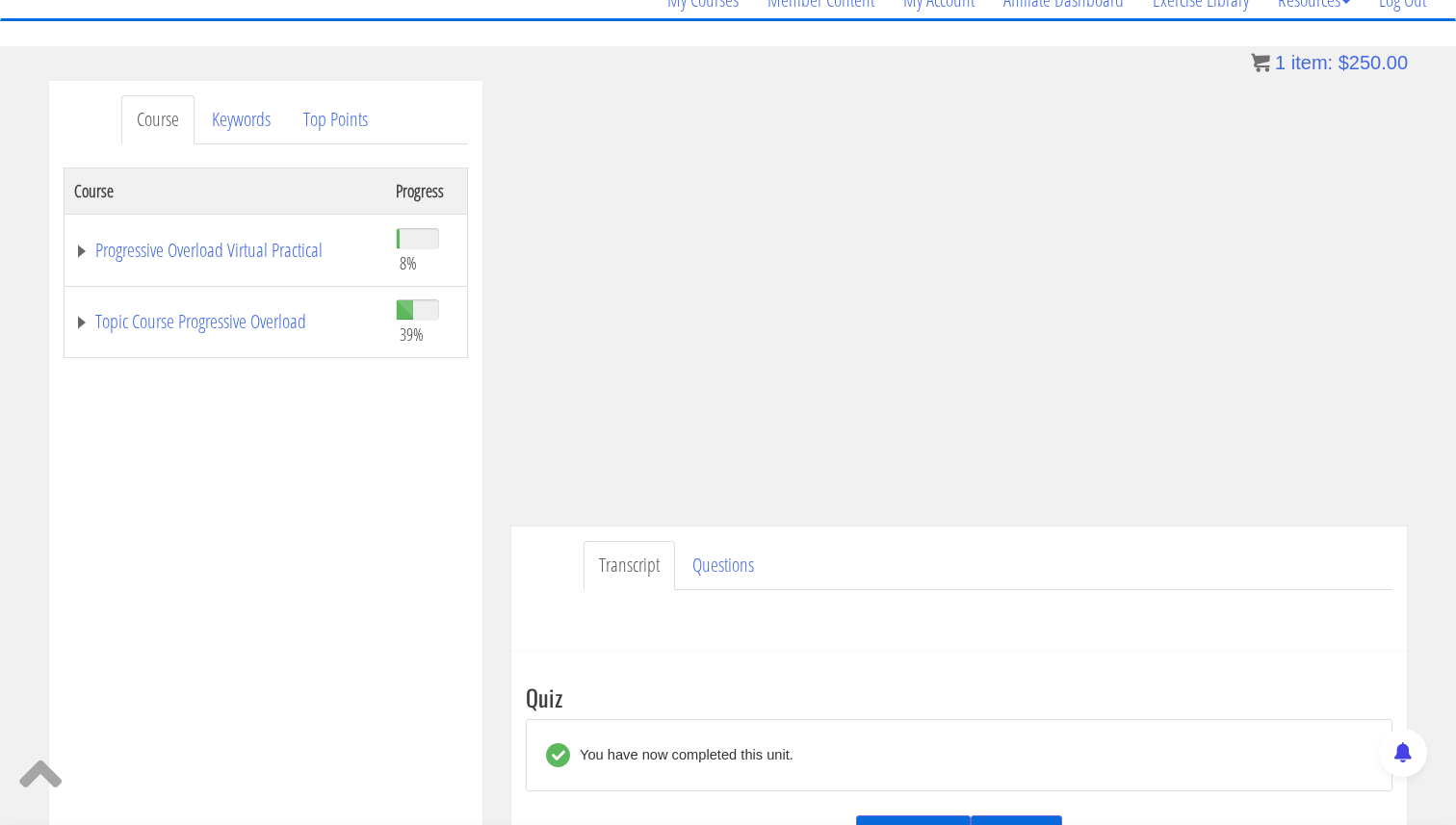
scroll to position [195, 0]
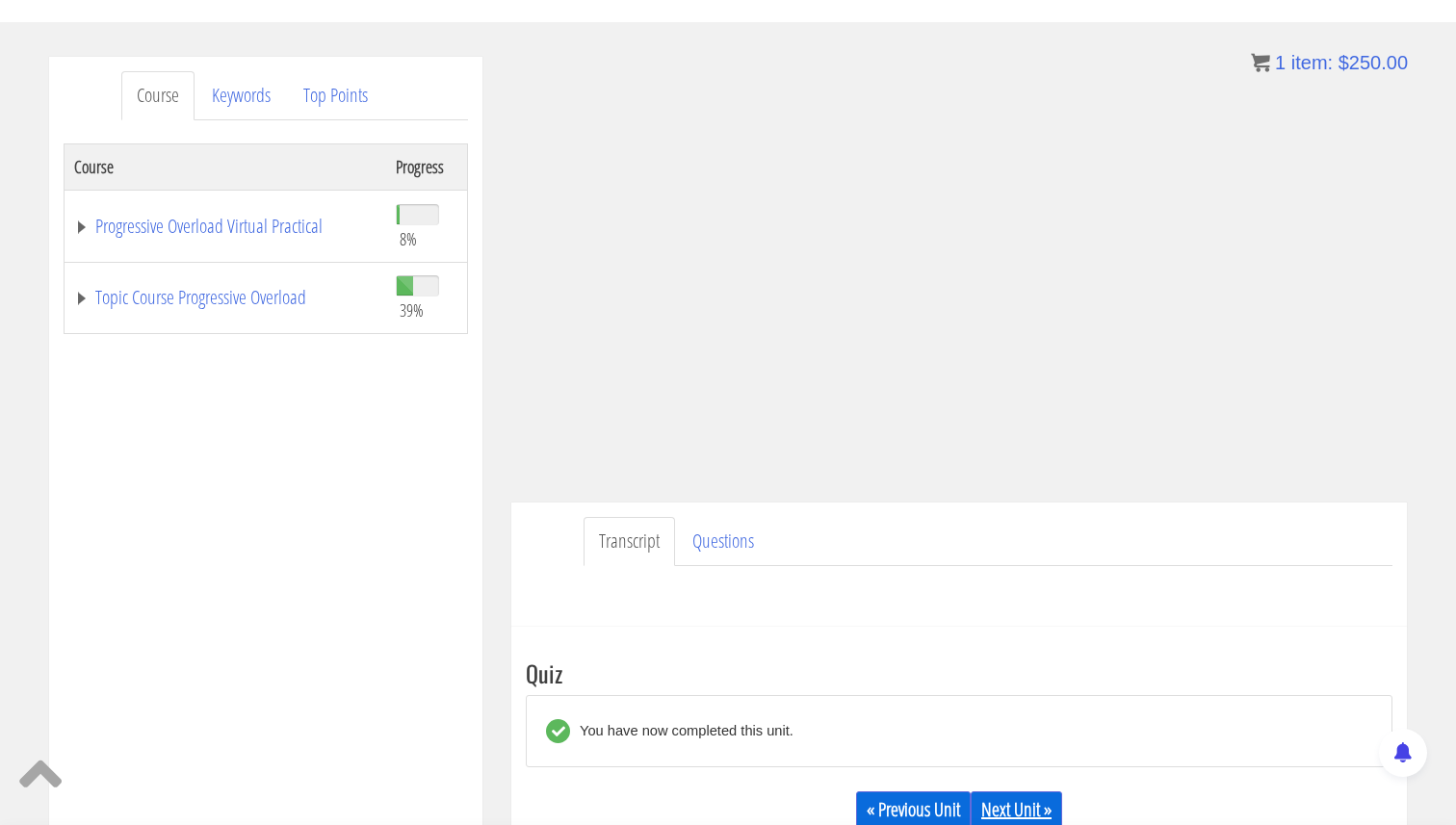
click at [1024, 807] on link "Next Unit »" at bounding box center [1016, 809] width 91 height 37
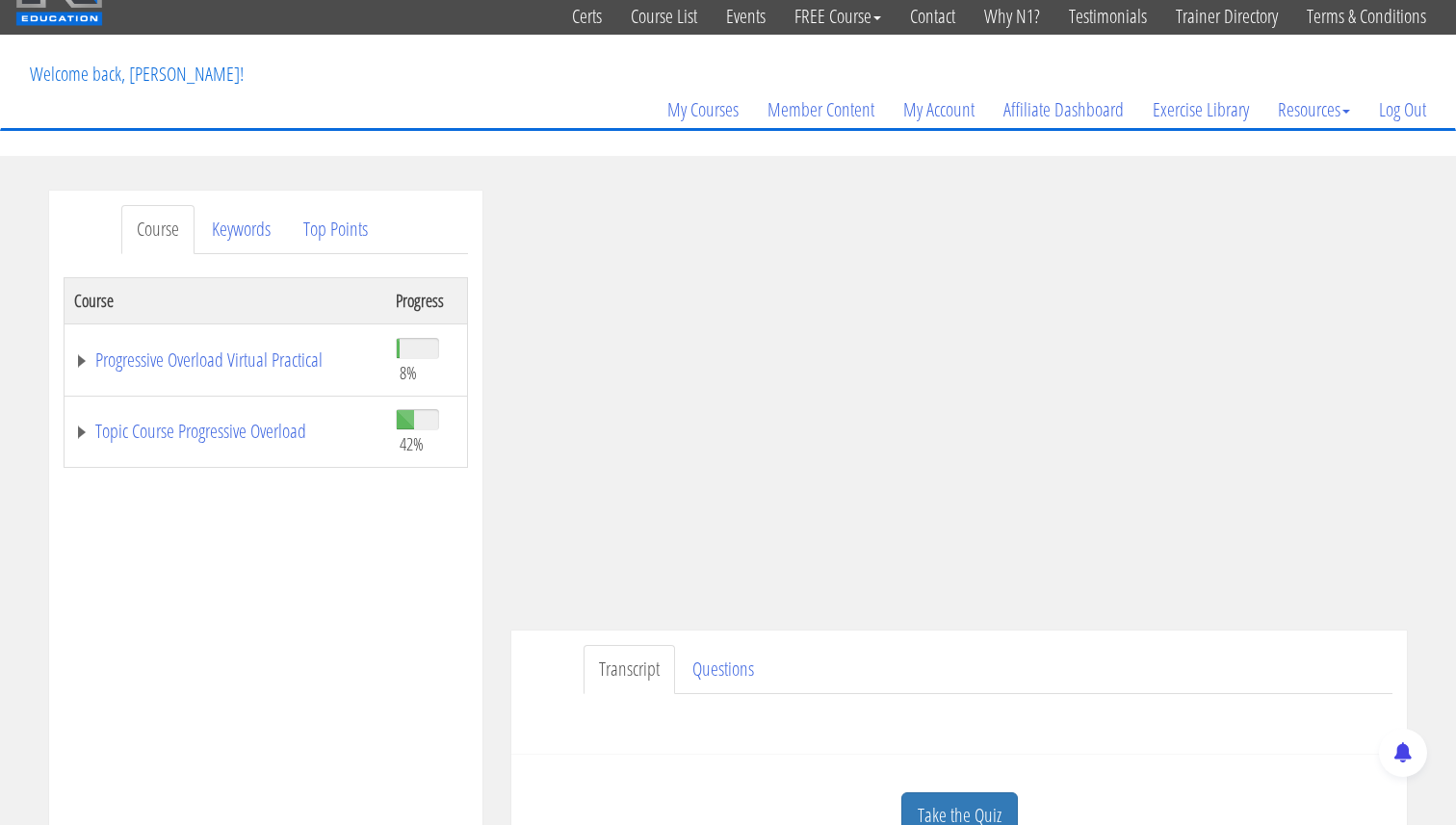
scroll to position [111, 0]
